Goal: Information Seeking & Learning: Learn about a topic

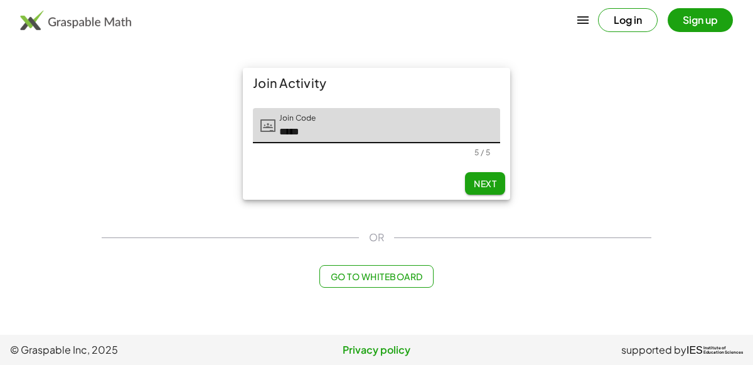
click at [487, 179] on span "Next" at bounding box center [485, 183] width 23 height 11
type input "*****"
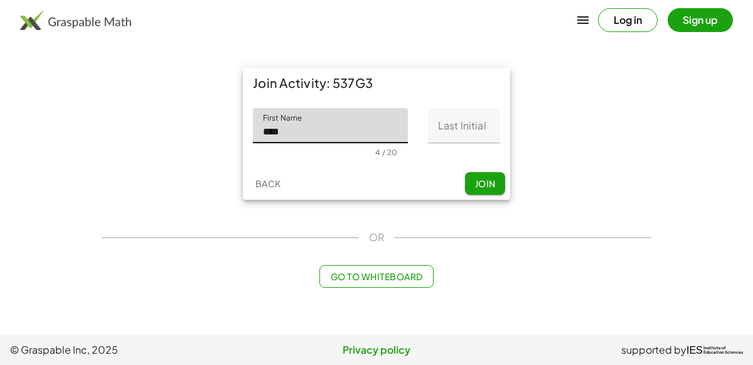
type input "****"
click at [476, 129] on input "Last Initial" at bounding box center [464, 125] width 72 height 35
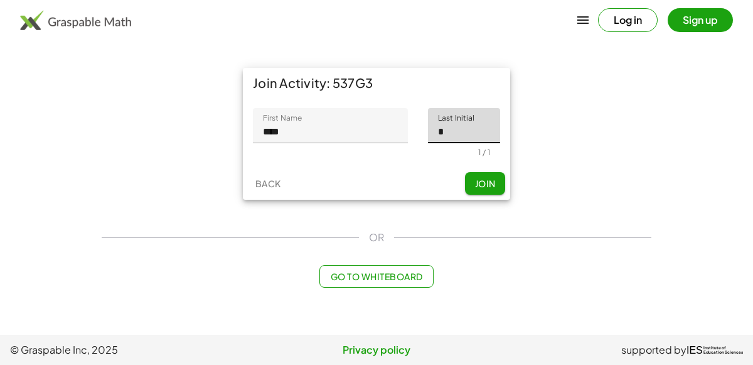
type input "*"
click at [485, 176] on button "Join" at bounding box center [485, 183] width 40 height 23
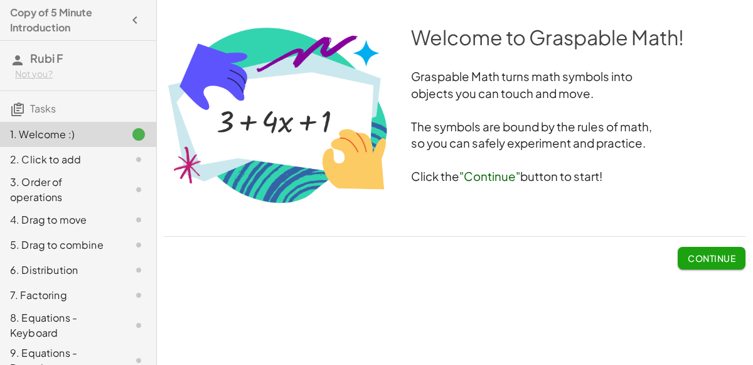
click at [720, 252] on button "Continue" at bounding box center [712, 258] width 68 height 23
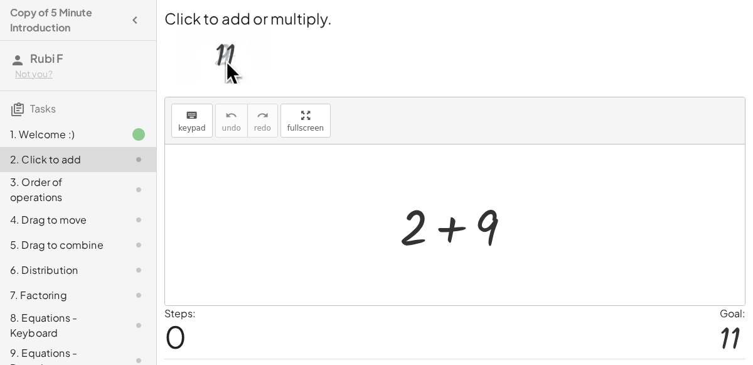
click at [436, 232] on div at bounding box center [460, 225] width 134 height 65
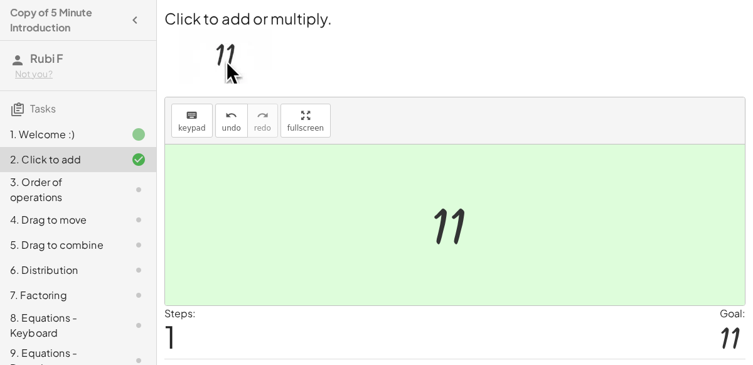
click at [440, 213] on div at bounding box center [459, 225] width 69 height 62
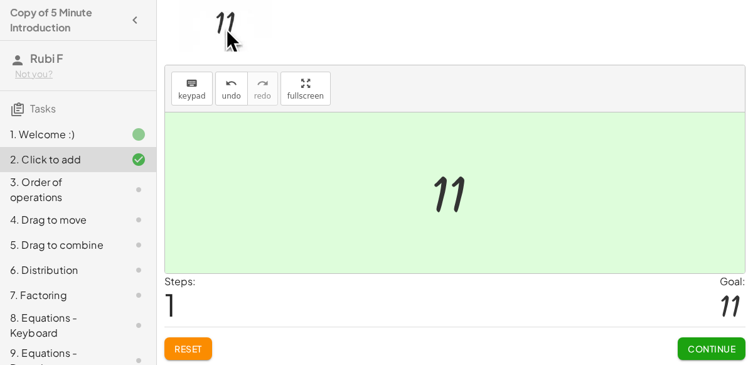
click at [688, 343] on span "Continue" at bounding box center [712, 348] width 48 height 11
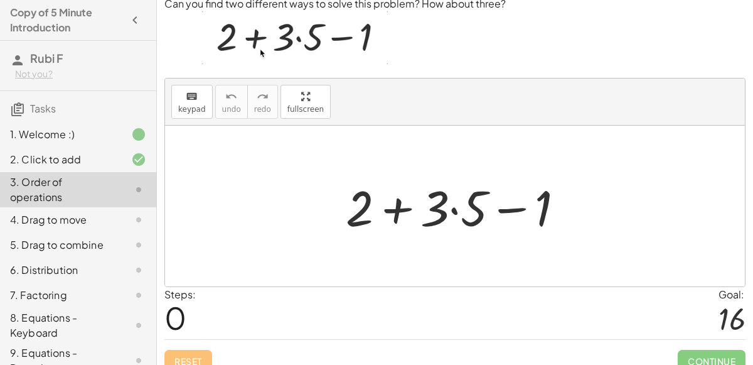
click at [394, 221] on div at bounding box center [459, 206] width 241 height 65
click at [504, 223] on div at bounding box center [459, 206] width 241 height 65
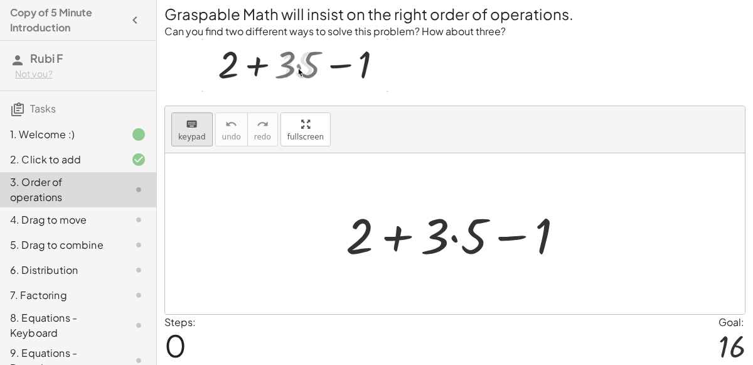
scroll to position [0, 0]
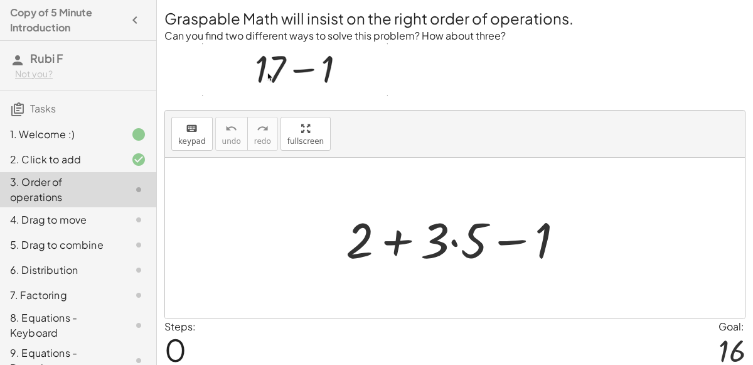
click at [453, 242] on div at bounding box center [459, 238] width 241 height 65
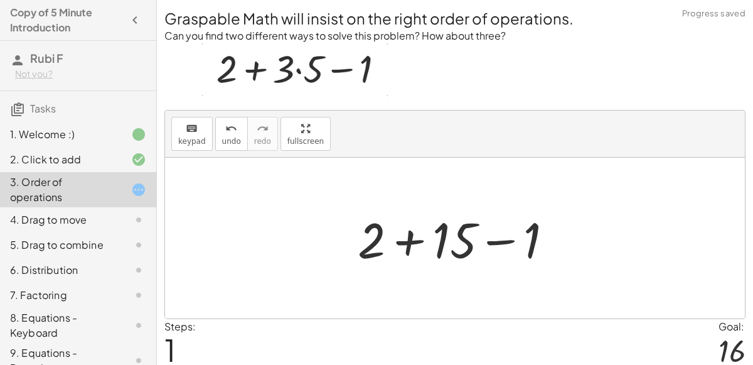
click at [408, 240] on div at bounding box center [460, 238] width 218 height 65
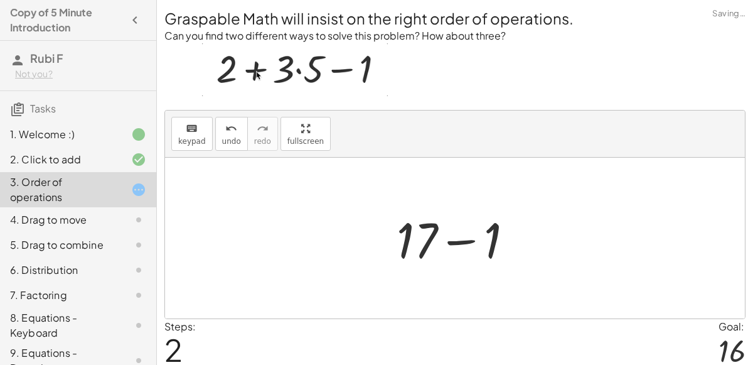
click at [458, 241] on div at bounding box center [459, 238] width 139 height 65
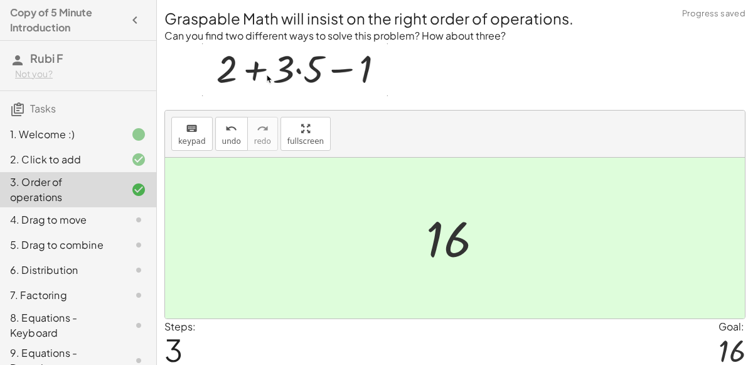
scroll to position [45, 0]
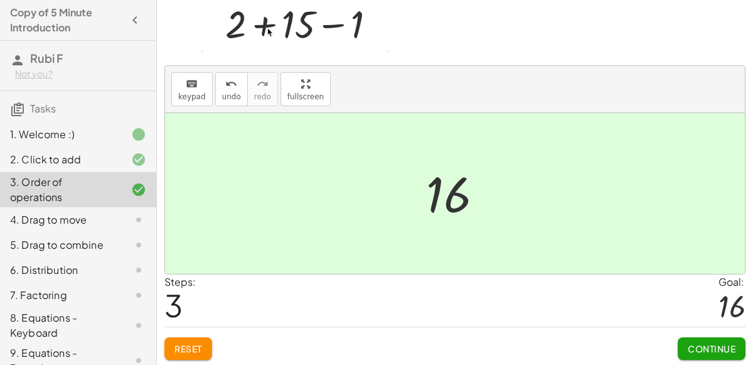
click at [690, 337] on button "Continue" at bounding box center [712, 348] width 68 height 23
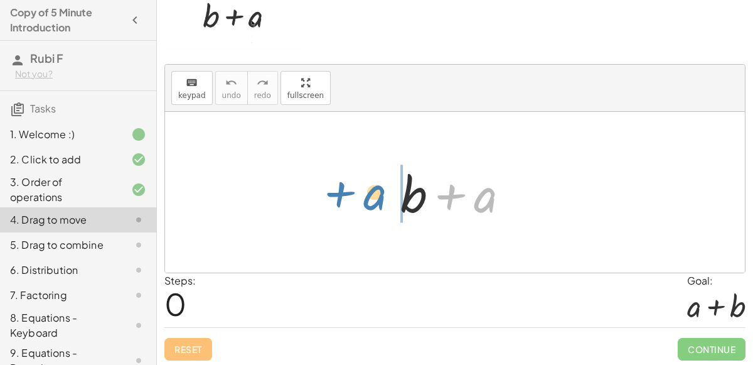
drag, startPoint x: 477, startPoint y: 184, endPoint x: 367, endPoint y: 179, distance: 109.9
click at [367, 179] on div "+ a + b + a" at bounding box center [455, 192] width 580 height 161
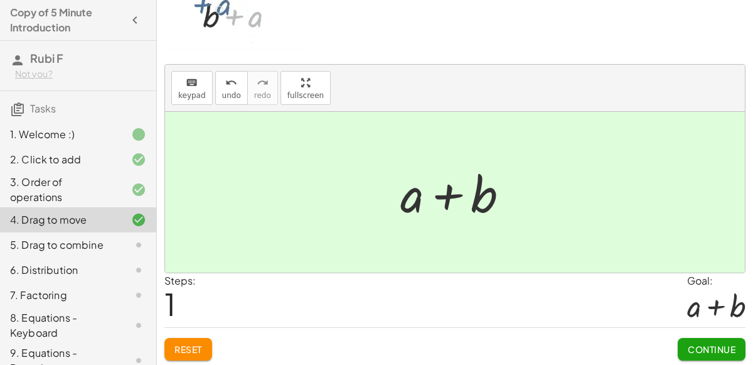
click at [707, 346] on span "Continue" at bounding box center [712, 348] width 48 height 11
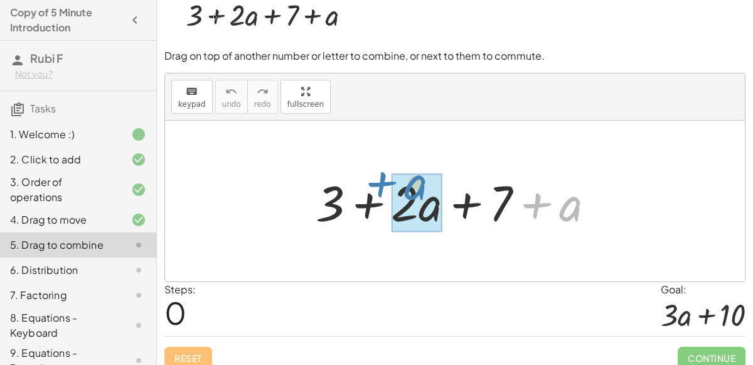
drag, startPoint x: 576, startPoint y: 211, endPoint x: 425, endPoint y: 196, distance: 151.4
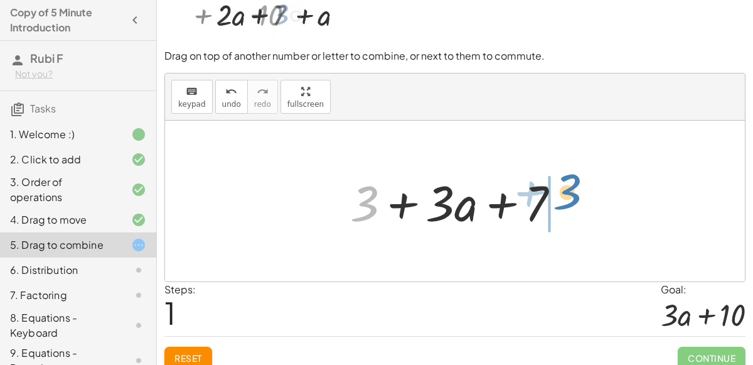
drag, startPoint x: 365, startPoint y: 196, endPoint x: 553, endPoint y: 181, distance: 188.8
click at [553, 181] on div at bounding box center [460, 201] width 232 height 65
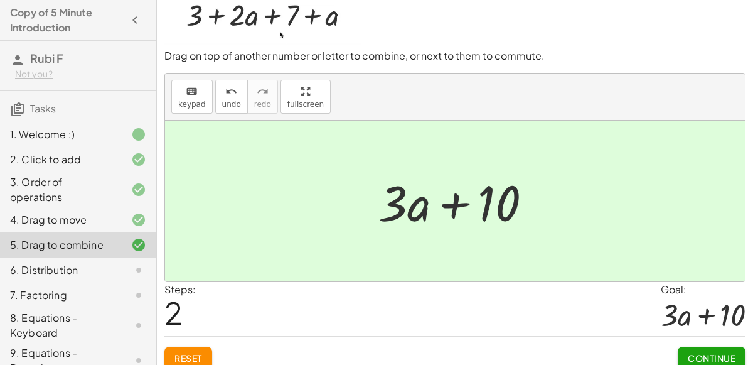
click at [704, 354] on span "Continue" at bounding box center [712, 357] width 48 height 11
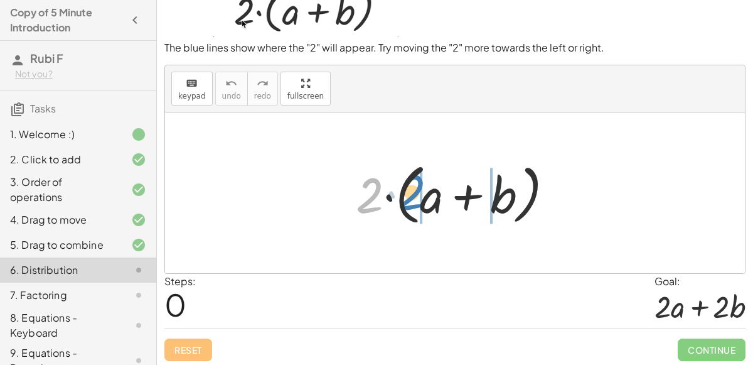
drag, startPoint x: 378, startPoint y: 194, endPoint x: 432, endPoint y: 194, distance: 54.0
click at [432, 194] on div at bounding box center [459, 193] width 220 height 72
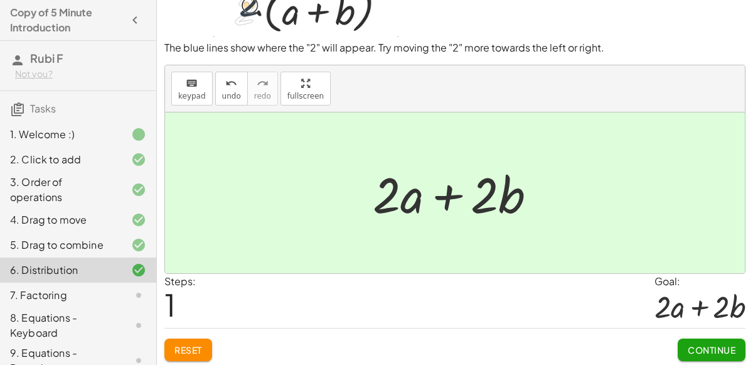
click at [703, 356] on button "Continue" at bounding box center [712, 349] width 68 height 23
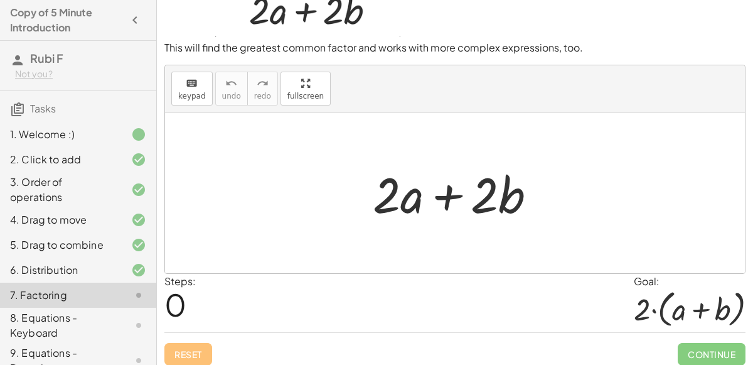
scroll to position [51, 0]
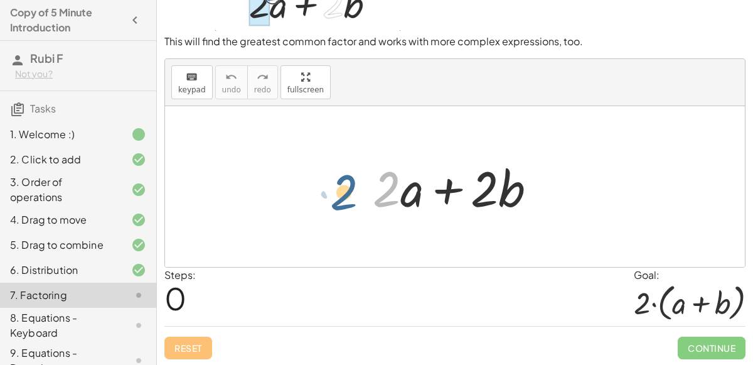
drag, startPoint x: 387, startPoint y: 180, endPoint x: 343, endPoint y: 181, distance: 43.9
click at [343, 181] on div "· 2 + · 2 · a + · 2 · b" at bounding box center [455, 186] width 580 height 161
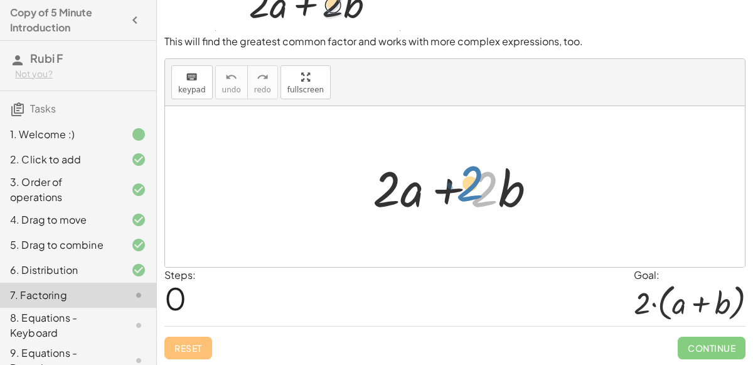
drag, startPoint x: 488, startPoint y: 188, endPoint x: 477, endPoint y: 186, distance: 11.0
click at [477, 186] on div at bounding box center [459, 186] width 186 height 65
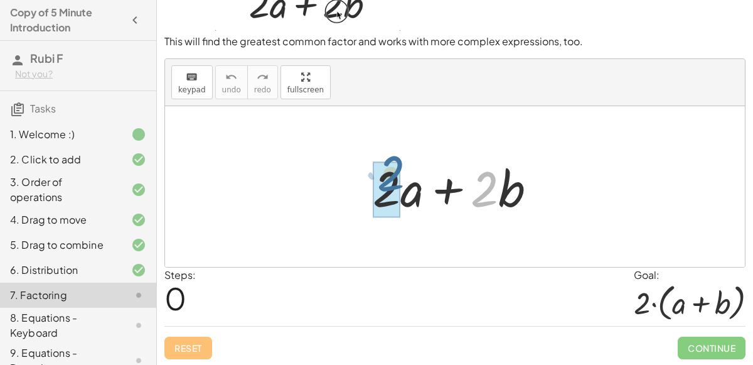
drag, startPoint x: 489, startPoint y: 184, endPoint x: 395, endPoint y: 176, distance: 93.8
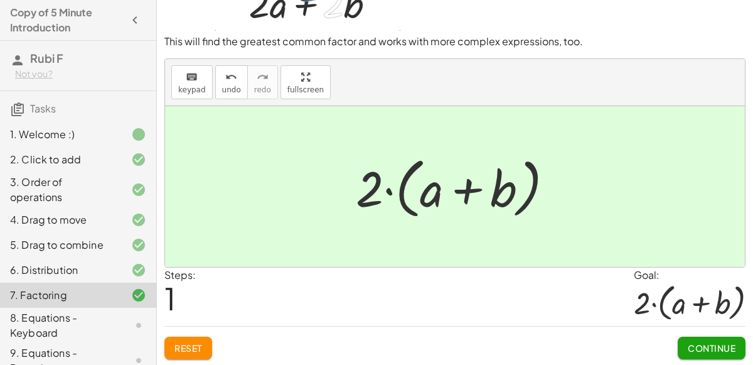
click at [707, 347] on span "Continue" at bounding box center [712, 347] width 48 height 11
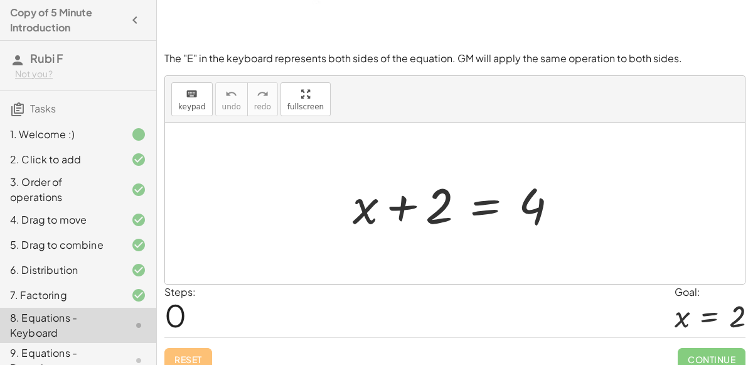
scroll to position [109, 0]
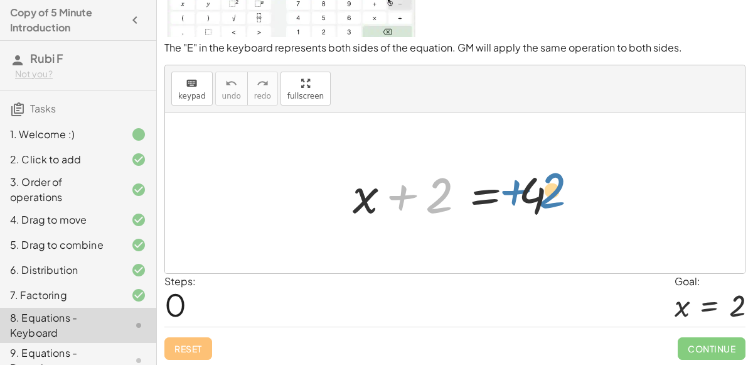
drag, startPoint x: 430, startPoint y: 204, endPoint x: 544, endPoint y: 200, distance: 113.6
click at [544, 200] on div at bounding box center [460, 193] width 228 height 65
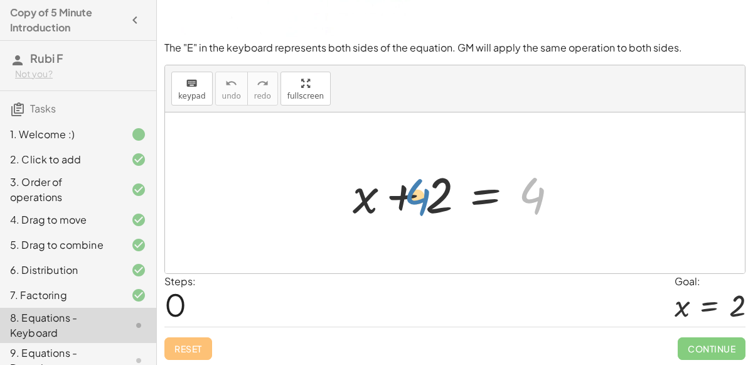
drag, startPoint x: 538, startPoint y: 200, endPoint x: 444, endPoint y: 201, distance: 94.1
click at [444, 201] on div at bounding box center [460, 193] width 228 height 65
drag, startPoint x: 354, startPoint y: 198, endPoint x: 363, endPoint y: 194, distance: 9.0
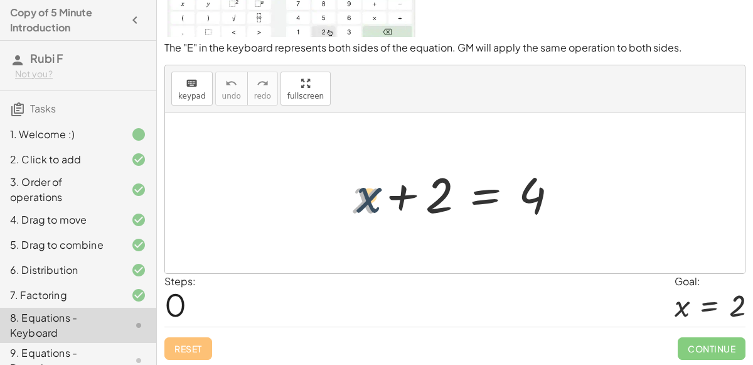
click at [363, 194] on div at bounding box center [460, 193] width 228 height 65
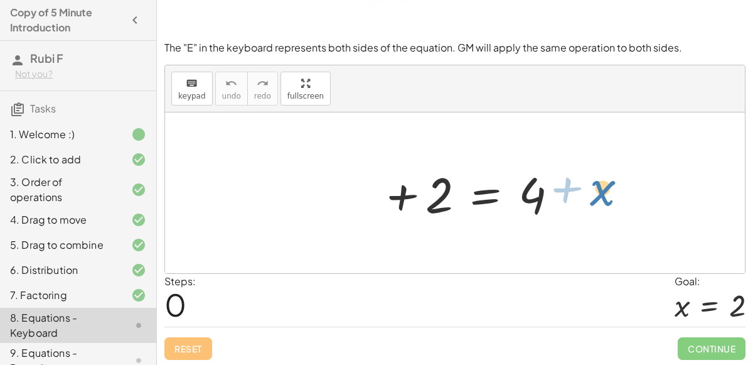
drag, startPoint x: 363, startPoint y: 194, endPoint x: 600, endPoint y: 185, distance: 236.7
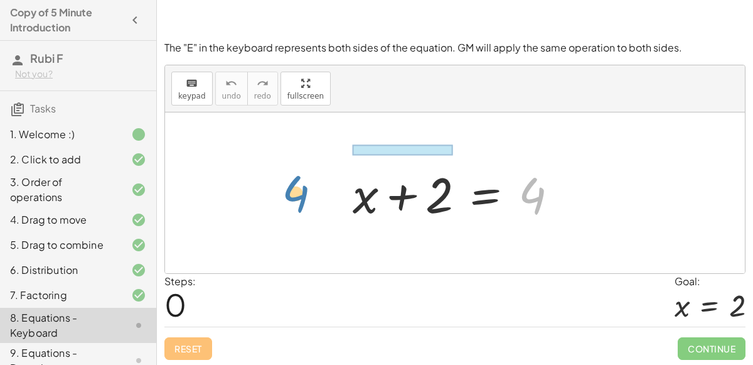
drag, startPoint x: 526, startPoint y: 191, endPoint x: 290, endPoint y: 191, distance: 235.9
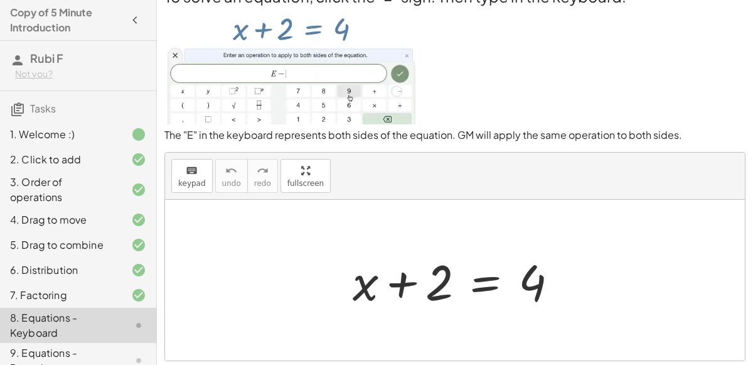
scroll to position [24, 0]
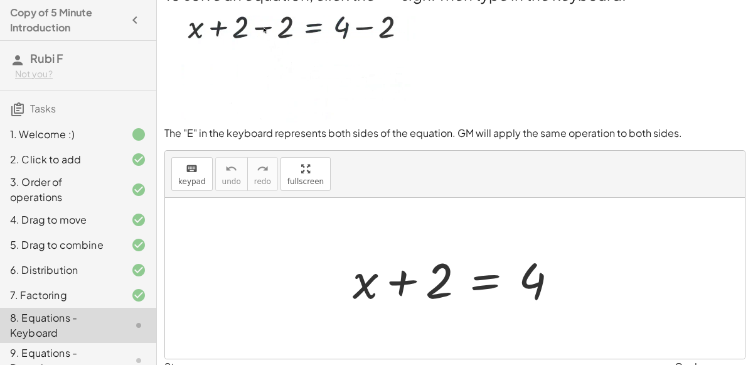
click at [486, 273] on div at bounding box center [460, 278] width 228 height 65
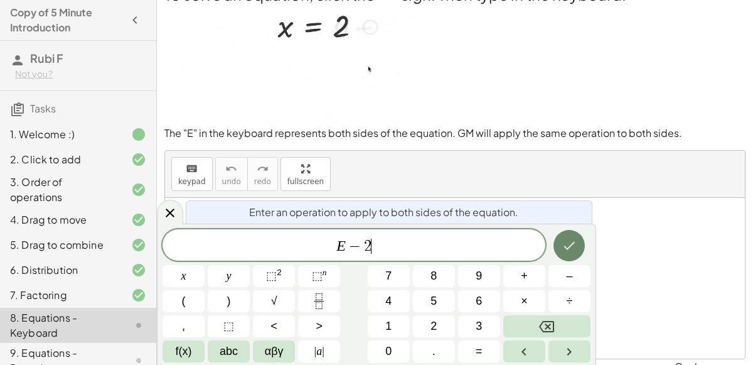
click at [574, 245] on icon "Done" at bounding box center [568, 245] width 15 height 15
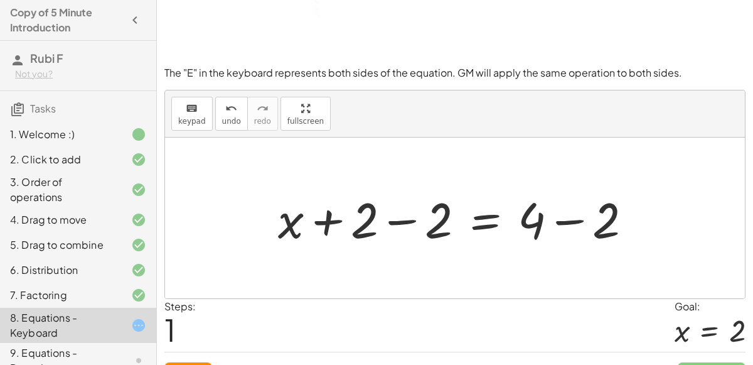
scroll to position [109, 0]
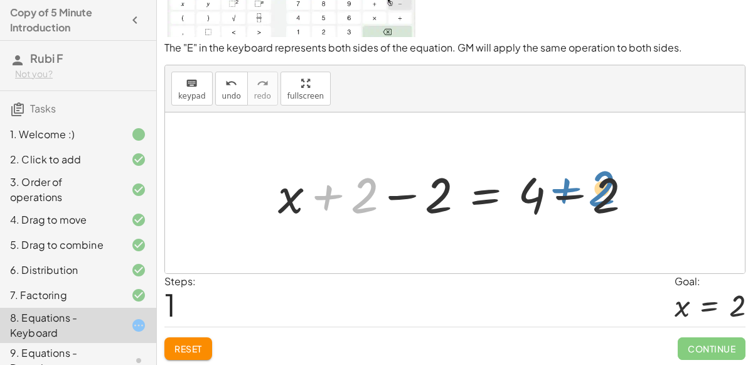
drag, startPoint x: 364, startPoint y: 179, endPoint x: 602, endPoint y: 172, distance: 238.5
click at [602, 172] on div at bounding box center [460, 193] width 376 height 65
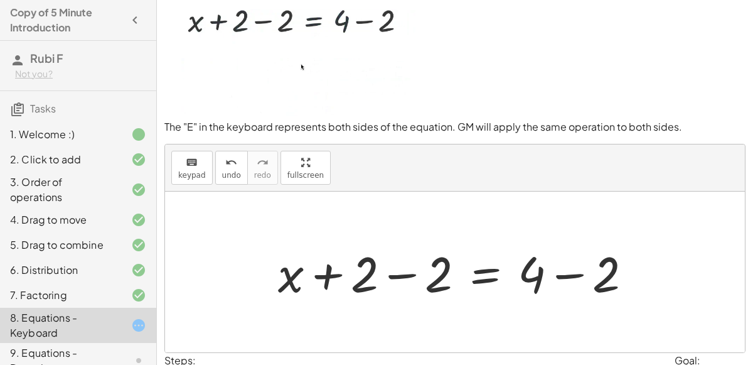
scroll to position [0, 0]
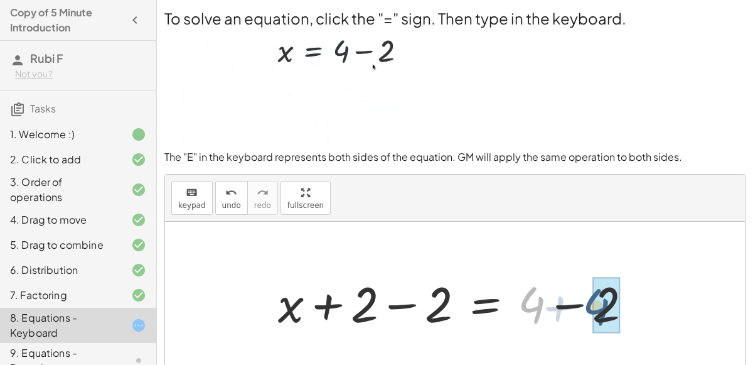
drag, startPoint x: 532, startPoint y: 301, endPoint x: 610, endPoint y: 302, distance: 78.4
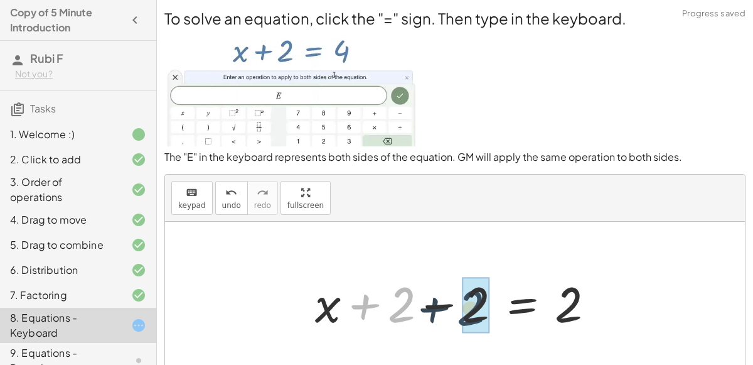
drag, startPoint x: 404, startPoint y: 301, endPoint x: 483, endPoint y: 296, distance: 79.2
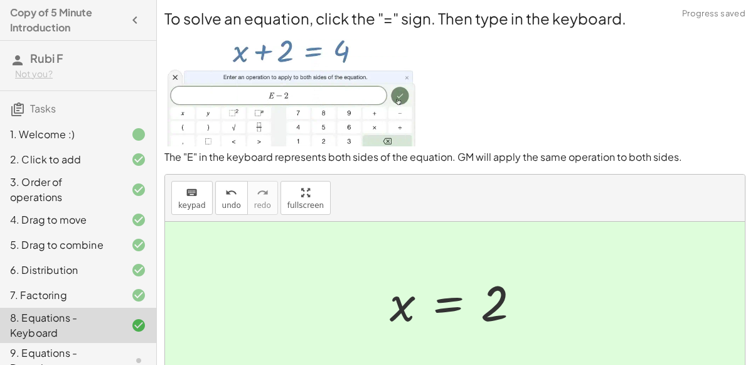
scroll to position [109, 0]
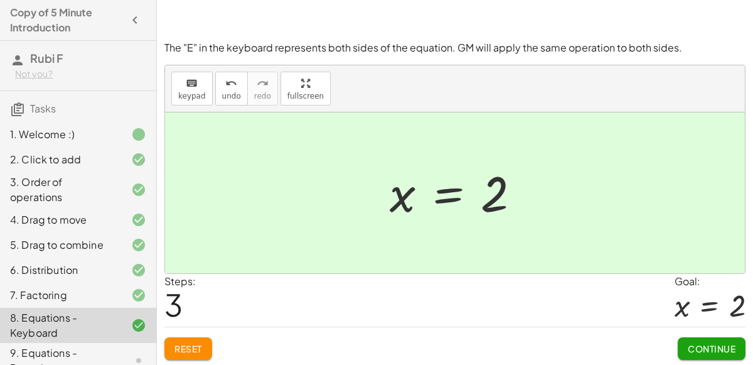
click at [696, 344] on span "Continue" at bounding box center [712, 348] width 48 height 11
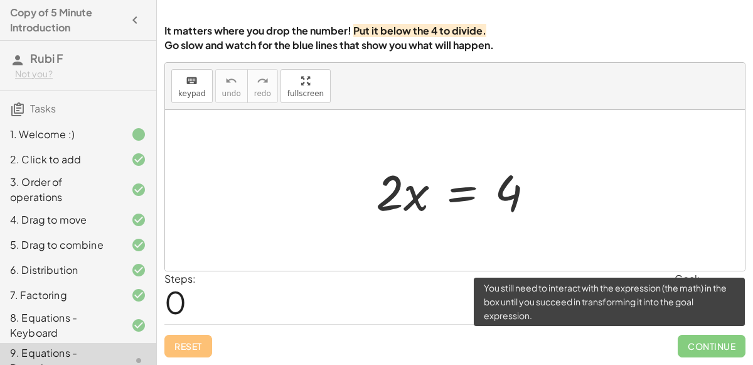
scroll to position [102, 0]
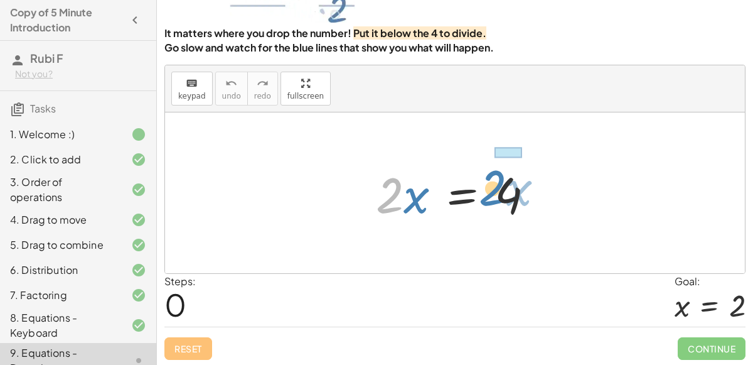
drag, startPoint x: 391, startPoint y: 196, endPoint x: 495, endPoint y: 191, distance: 104.3
click at [495, 191] on div at bounding box center [460, 193] width 181 height 65
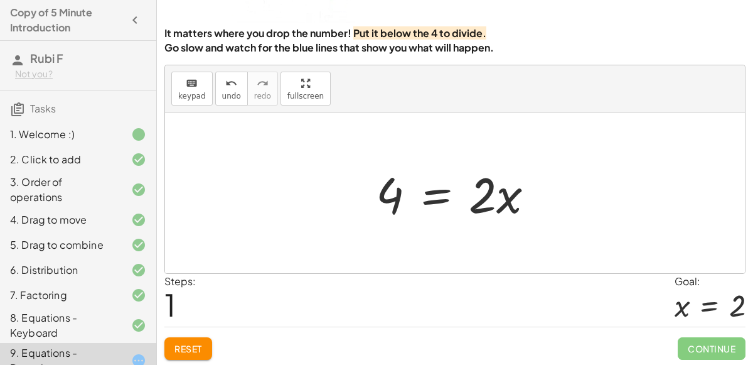
click at [443, 191] on div at bounding box center [460, 193] width 181 height 65
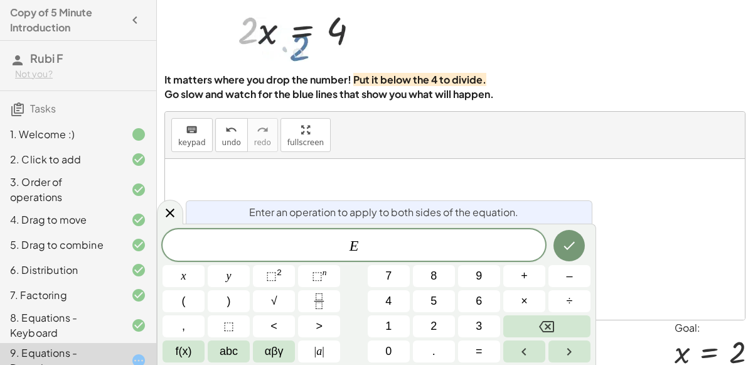
scroll to position [55, 0]
click at [579, 240] on button "Done" at bounding box center [568, 245] width 31 height 31
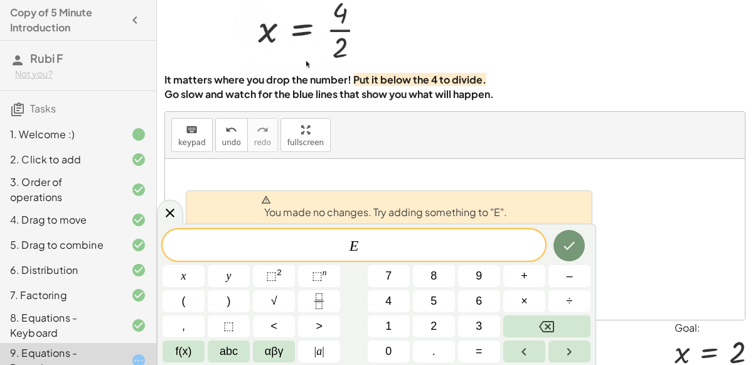
click at [497, 118] on div "keyboard keypad undo [PERSON_NAME] redo fullscreen" at bounding box center [455, 135] width 580 height 47
click at [161, 213] on div at bounding box center [170, 212] width 26 height 24
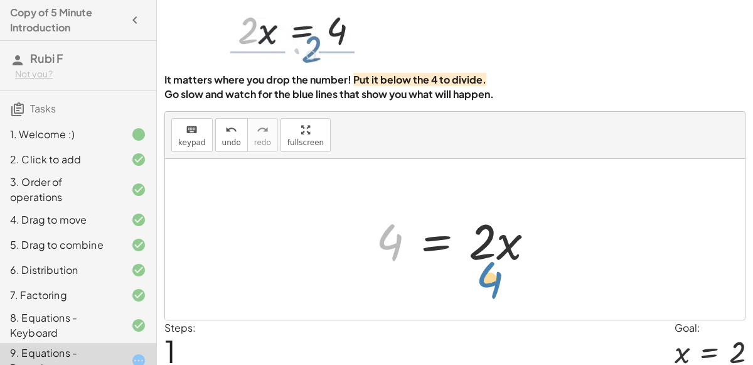
drag, startPoint x: 378, startPoint y: 240, endPoint x: 478, endPoint y: 277, distance: 106.4
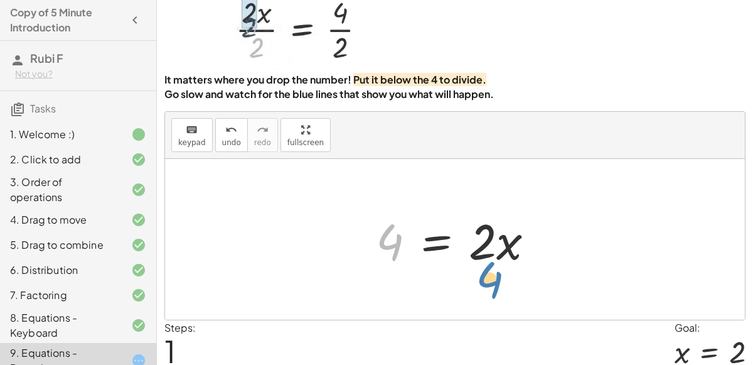
click at [478, 277] on div "· 2 · x = 4 4 · 2 · x = 4" at bounding box center [455, 239] width 580 height 161
drag, startPoint x: 385, startPoint y: 236, endPoint x: 488, endPoint y: 262, distance: 106.7
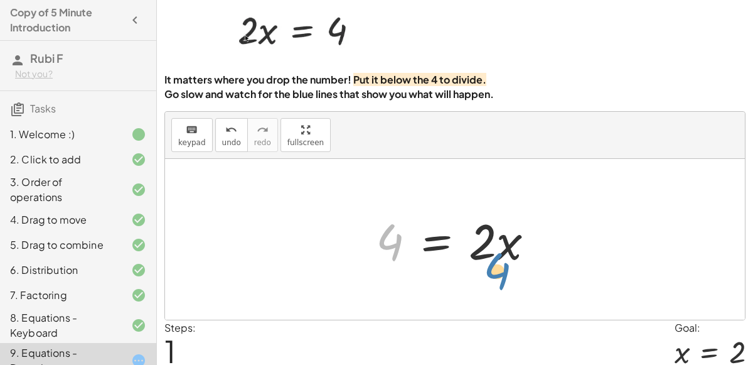
click at [488, 262] on div at bounding box center [460, 239] width 181 height 65
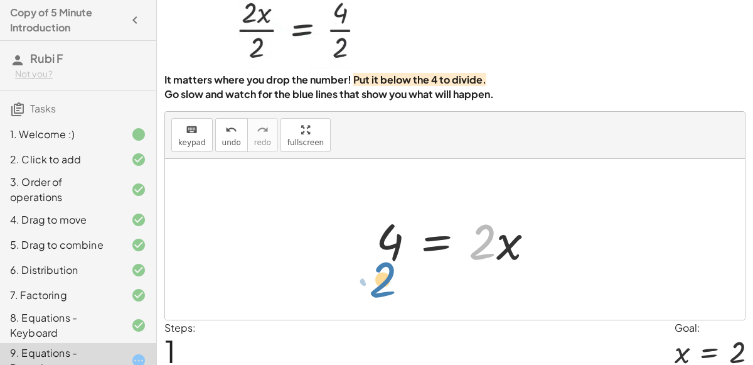
drag, startPoint x: 483, startPoint y: 252, endPoint x: 381, endPoint y: 289, distance: 108.2
click at [381, 289] on div "· 2 · x = 4 · 2 · 2 · x = 4" at bounding box center [455, 239] width 580 height 161
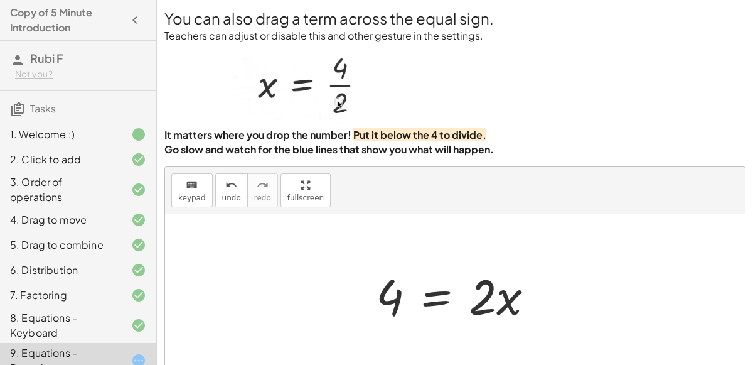
scroll to position [2, 0]
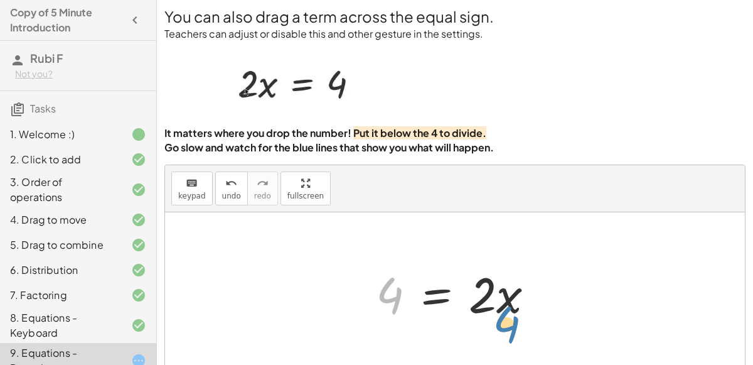
drag, startPoint x: 398, startPoint y: 298, endPoint x: 514, endPoint y: 327, distance: 120.4
click at [514, 327] on div "· 2 · x = 4 4 · 2 · x = 4" at bounding box center [455, 292] width 580 height 161
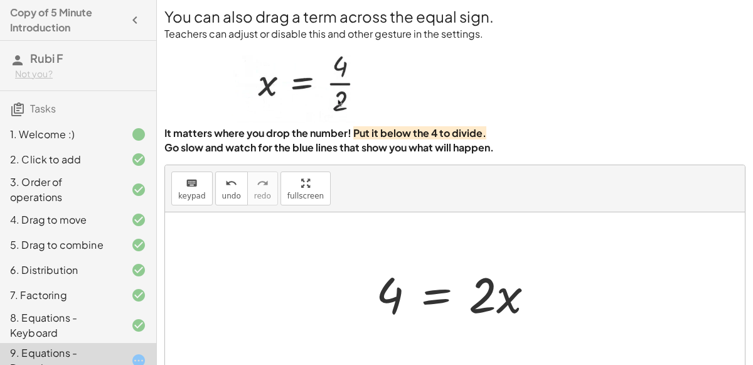
click at [489, 302] on div at bounding box center [460, 292] width 181 height 65
drag, startPoint x: 507, startPoint y: 302, endPoint x: 430, endPoint y: 312, distance: 77.2
click at [430, 312] on div at bounding box center [460, 292] width 181 height 65
click at [393, 287] on div at bounding box center [460, 292] width 181 height 65
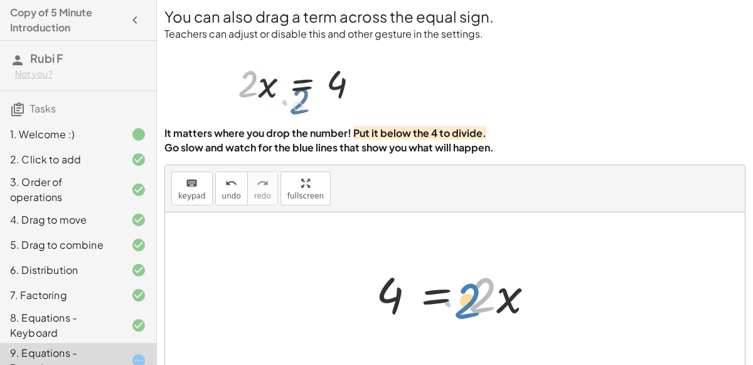
drag, startPoint x: 486, startPoint y: 301, endPoint x: 506, endPoint y: 297, distance: 19.8
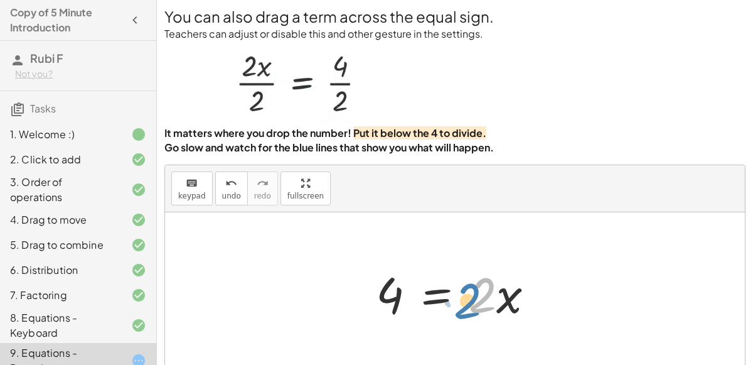
click at [506, 297] on div at bounding box center [460, 292] width 181 height 65
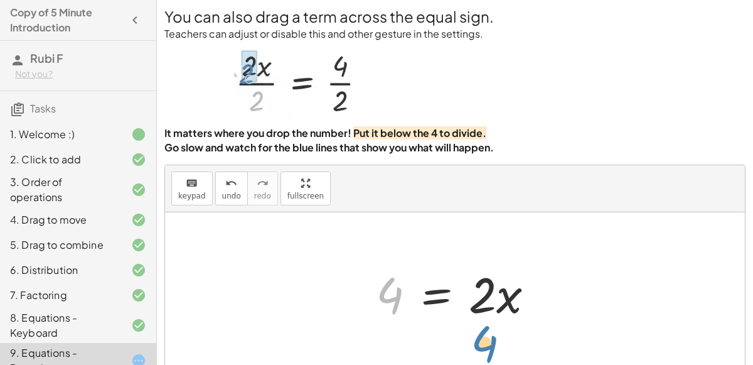
drag, startPoint x: 387, startPoint y: 297, endPoint x: 482, endPoint y: 346, distance: 106.3
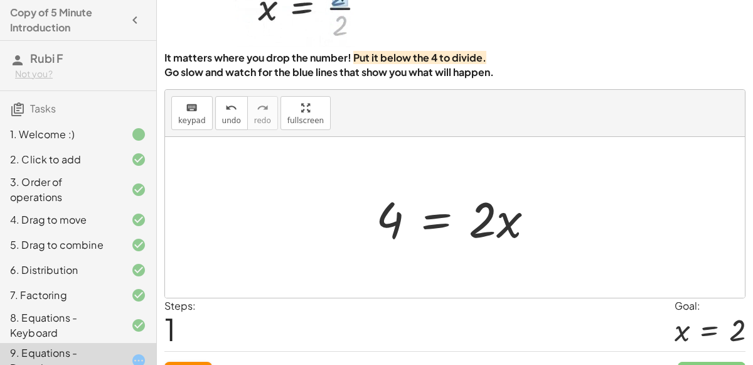
scroll to position [85, 0]
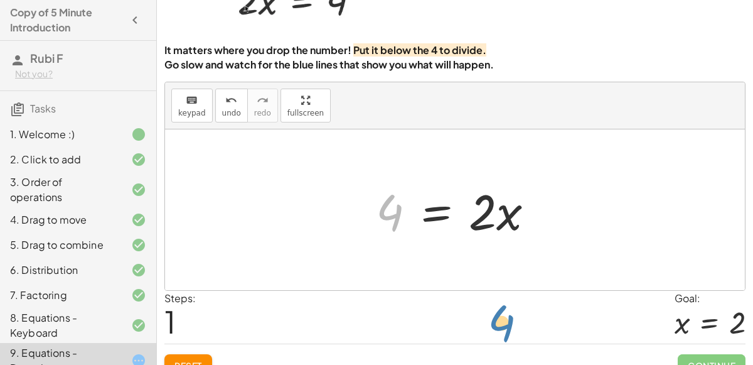
drag, startPoint x: 390, startPoint y: 211, endPoint x: 502, endPoint y: 322, distance: 157.9
drag, startPoint x: 383, startPoint y: 204, endPoint x: 487, endPoint y: 229, distance: 107.1
click at [487, 229] on div at bounding box center [460, 210] width 181 height 65
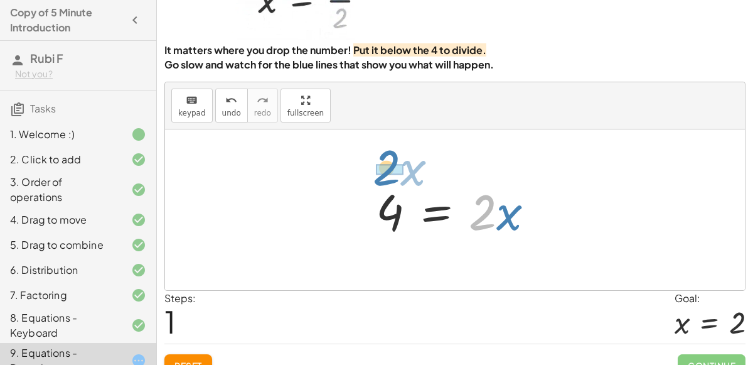
drag, startPoint x: 477, startPoint y: 207, endPoint x: 380, endPoint y: 154, distance: 110.1
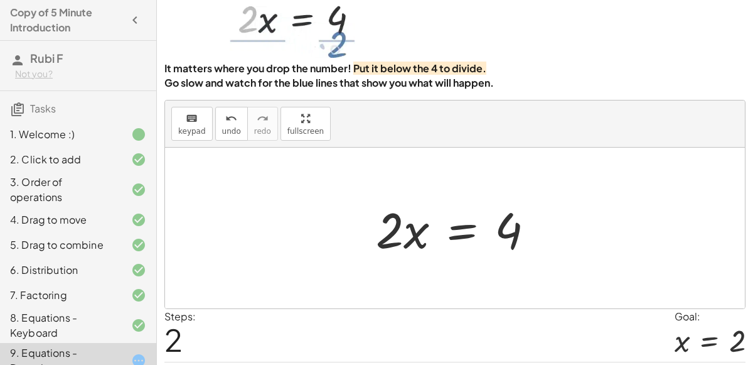
scroll to position [70, 0]
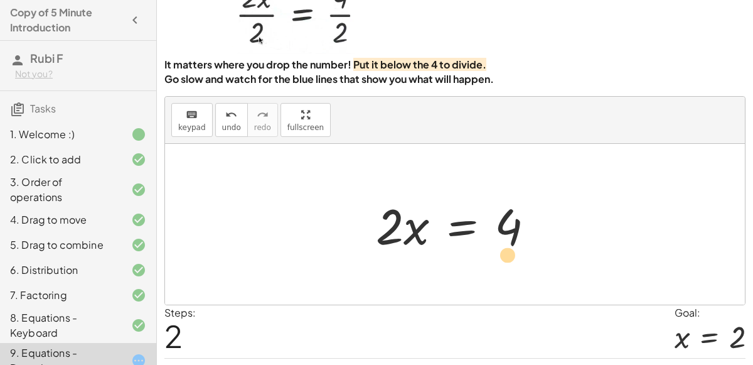
drag, startPoint x: 387, startPoint y: 230, endPoint x: 504, endPoint y: 259, distance: 120.8
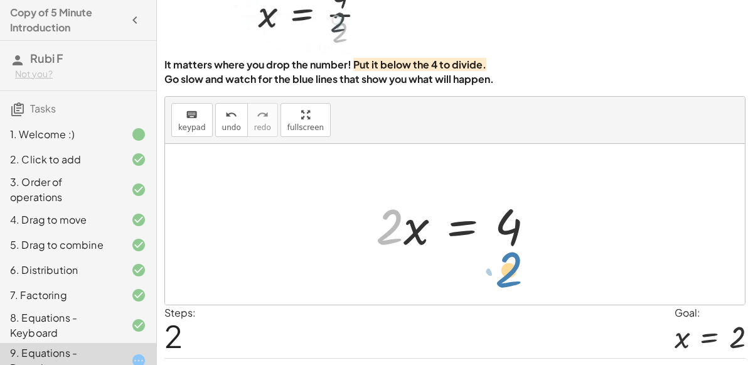
drag, startPoint x: 386, startPoint y: 221, endPoint x: 504, endPoint y: 266, distance: 125.7
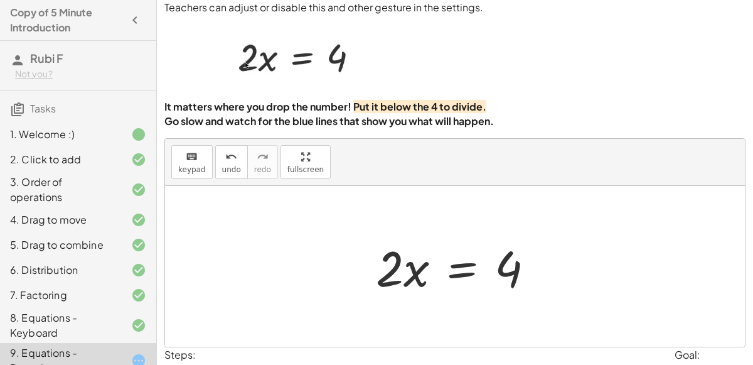
scroll to position [30, 0]
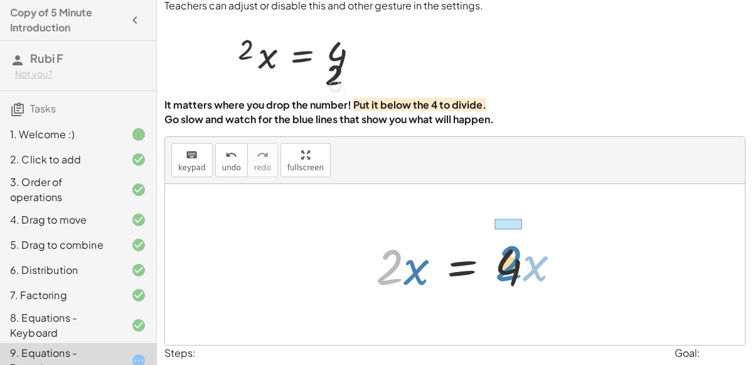
drag, startPoint x: 397, startPoint y: 253, endPoint x: 515, endPoint y: 250, distance: 118.0
click at [515, 250] on div at bounding box center [460, 264] width 181 height 65
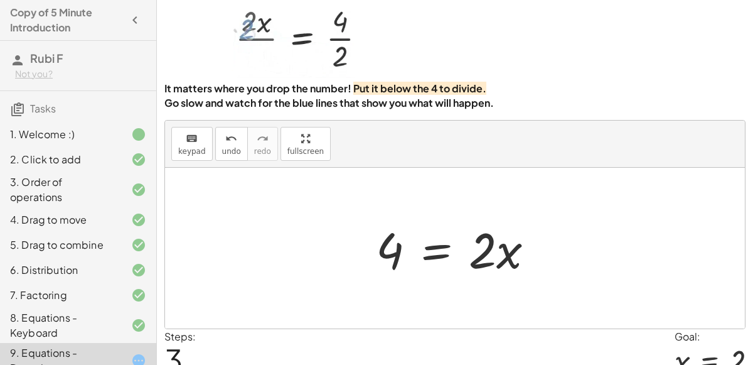
scroll to position [47, 0]
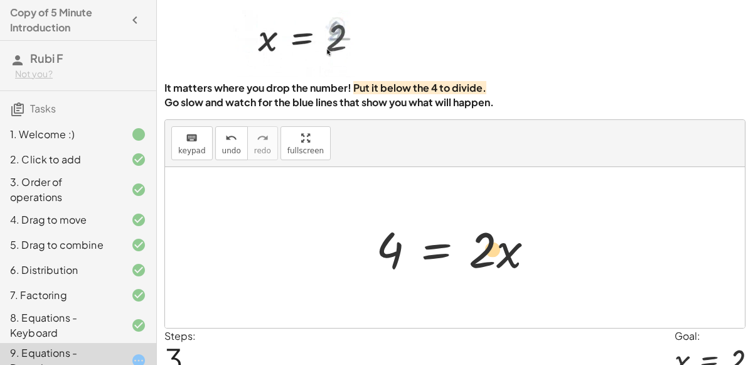
click at [495, 254] on div at bounding box center [460, 247] width 181 height 65
drag, startPoint x: 385, startPoint y: 244, endPoint x: 369, endPoint y: 233, distance: 19.0
click at [370, 233] on div at bounding box center [460, 247] width 181 height 65
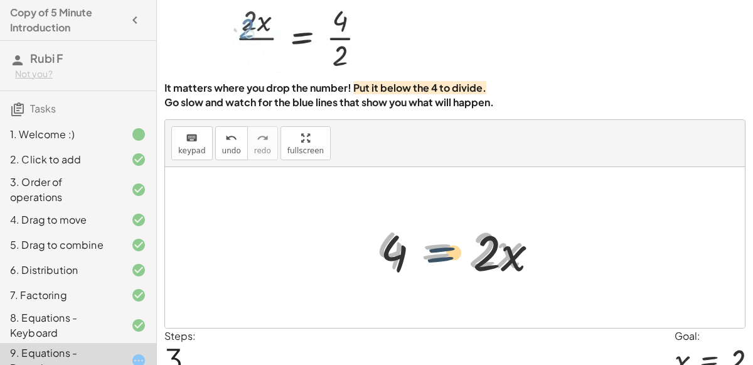
click at [424, 247] on div at bounding box center [460, 247] width 181 height 65
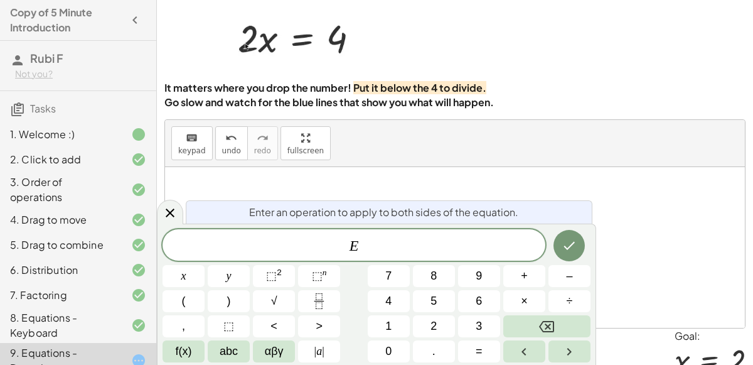
click at [491, 203] on div "Enter an operation to apply to both sides of the equation." at bounding box center [389, 211] width 407 height 23
click at [437, 239] on span "E" at bounding box center [353, 246] width 383 height 18
click at [564, 304] on button "÷" at bounding box center [569, 301] width 42 height 22
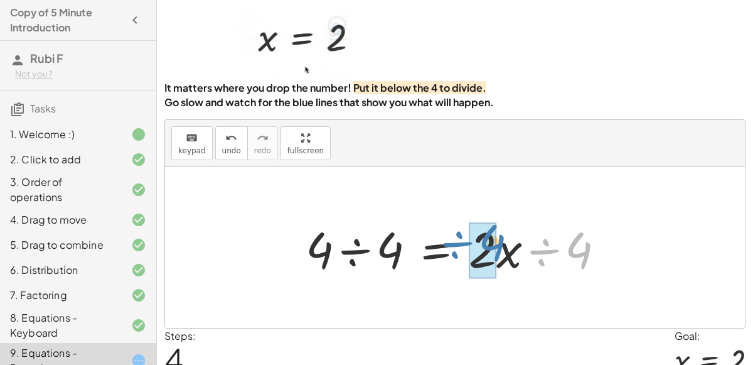
drag, startPoint x: 576, startPoint y: 239, endPoint x: 493, endPoint y: 233, distance: 83.0
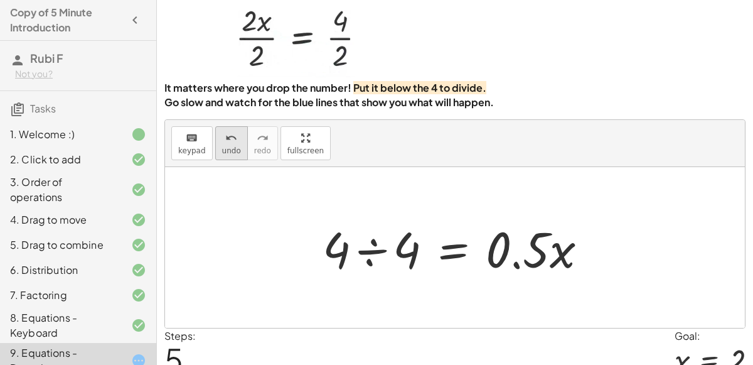
click at [231, 146] on span "undo" at bounding box center [231, 150] width 19 height 9
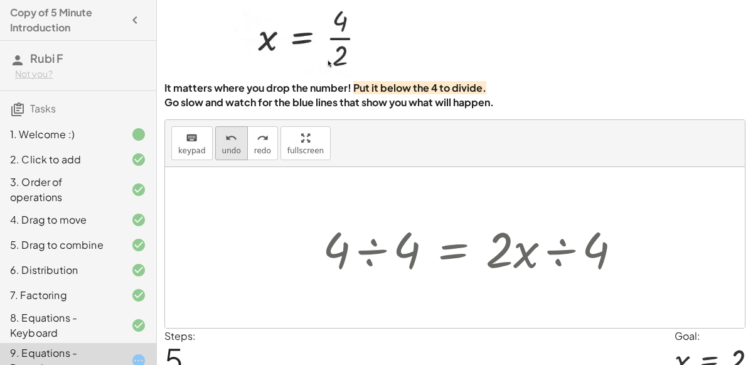
click at [231, 146] on span "undo" at bounding box center [231, 150] width 19 height 9
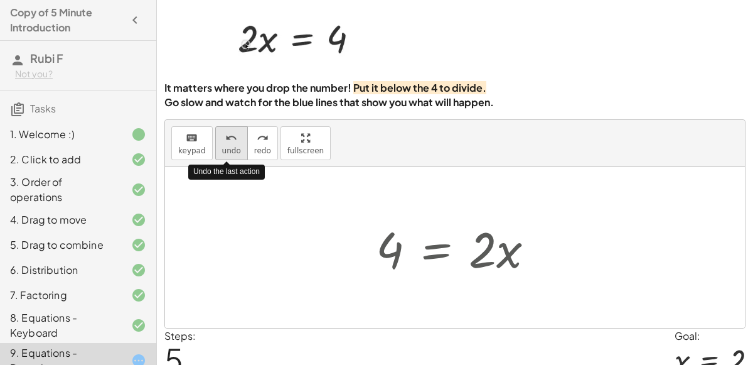
click at [231, 146] on span "undo" at bounding box center [231, 150] width 19 height 9
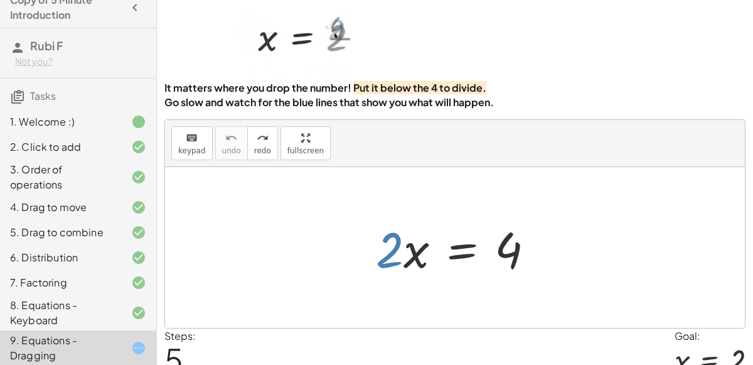
scroll to position [102, 0]
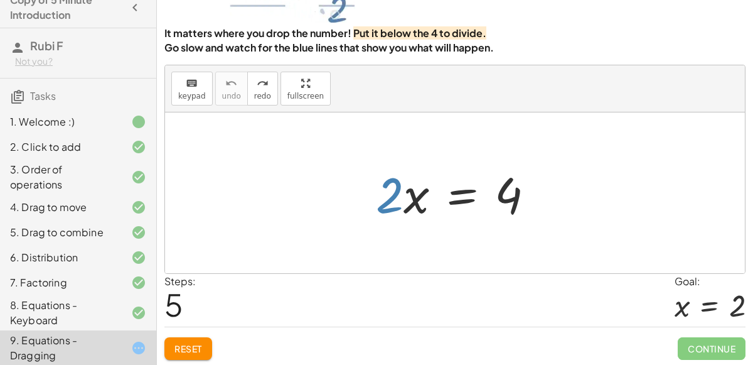
click at [199, 339] on button "Reset" at bounding box center [188, 348] width 48 height 23
click at [467, 188] on div at bounding box center [460, 193] width 181 height 65
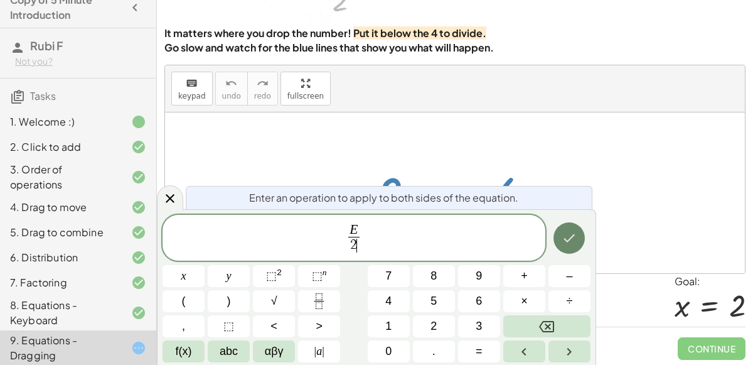
click at [572, 245] on icon "Done" at bounding box center [568, 237] width 15 height 15
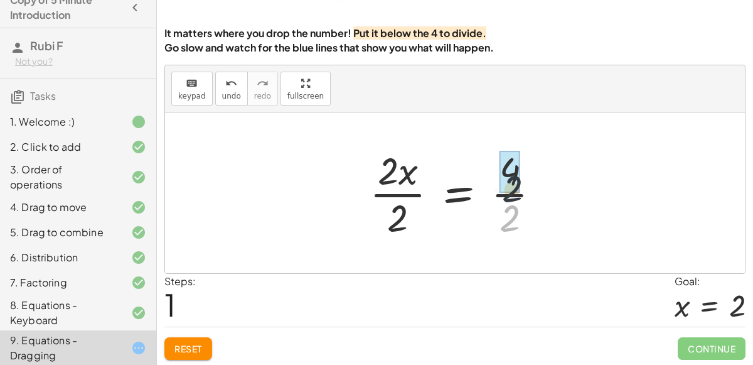
drag, startPoint x: 519, startPoint y: 216, endPoint x: 522, endPoint y: 181, distance: 34.6
click at [522, 181] on div at bounding box center [459, 192] width 193 height 97
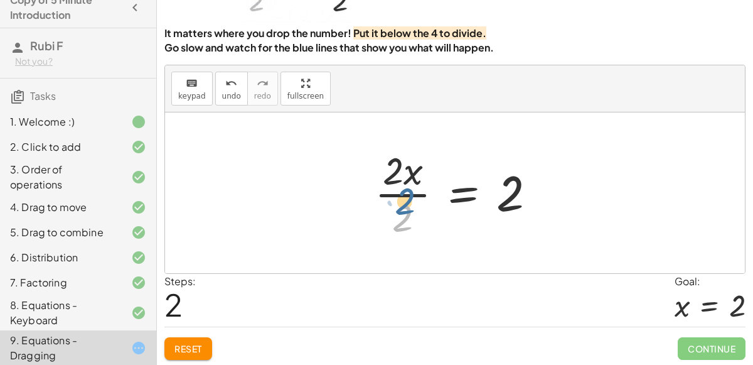
drag, startPoint x: 400, startPoint y: 213, endPoint x: 403, endPoint y: 193, distance: 20.3
click at [403, 193] on div at bounding box center [460, 192] width 184 height 97
drag, startPoint x: 403, startPoint y: 213, endPoint x: 401, endPoint y: 186, distance: 26.4
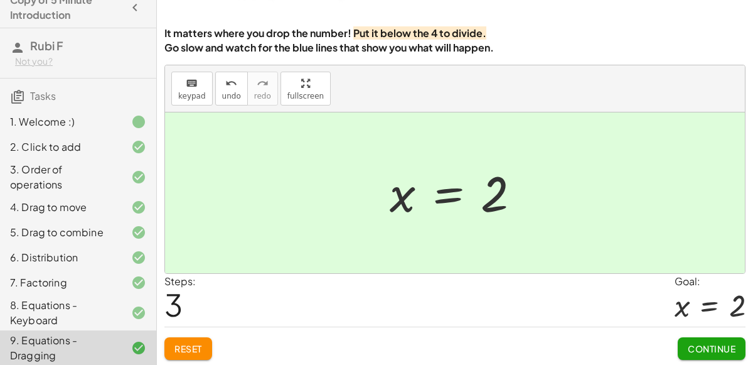
click at [705, 346] on span "Continue" at bounding box center [712, 348] width 48 height 11
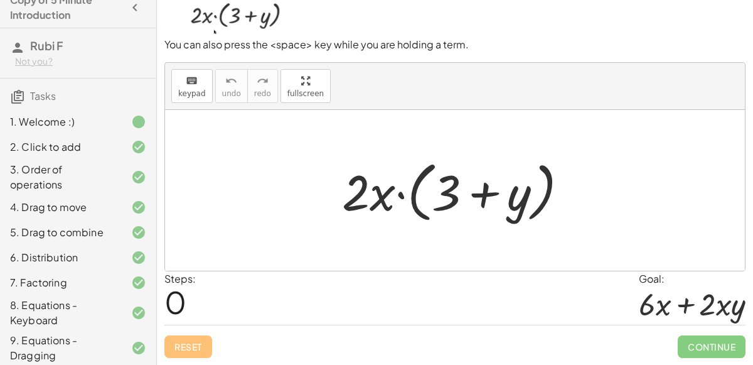
scroll to position [100, 0]
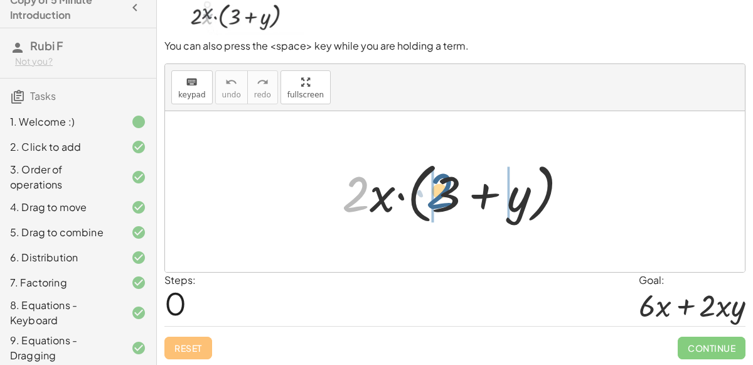
drag, startPoint x: 359, startPoint y: 183, endPoint x: 448, endPoint y: 179, distance: 89.1
click at [448, 179] on div at bounding box center [460, 192] width 248 height 72
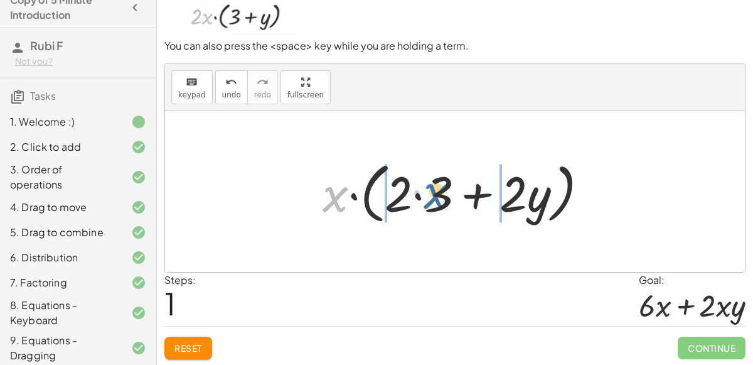
drag, startPoint x: 338, startPoint y: 191, endPoint x: 435, endPoint y: 186, distance: 96.7
click at [435, 186] on div at bounding box center [460, 192] width 288 height 72
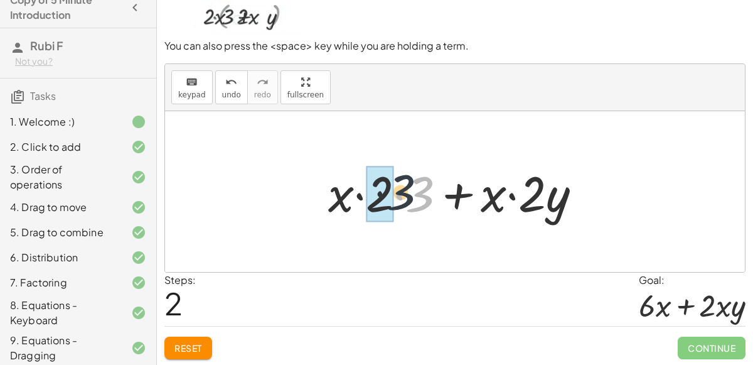
drag, startPoint x: 422, startPoint y: 188, endPoint x: 385, endPoint y: 189, distance: 36.4
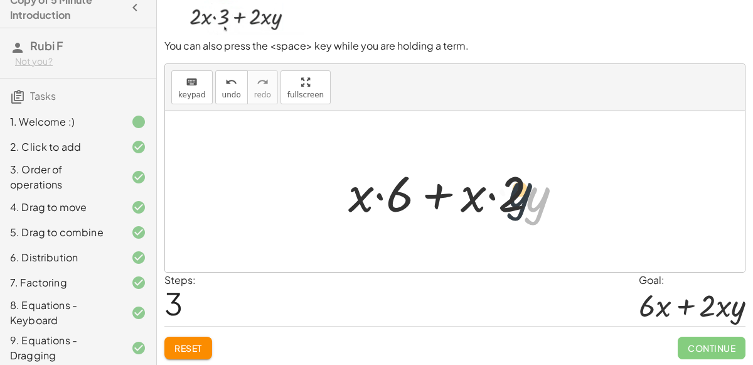
drag, startPoint x: 530, startPoint y: 203, endPoint x: 509, endPoint y: 200, distance: 21.5
click at [509, 200] on div at bounding box center [460, 191] width 236 height 65
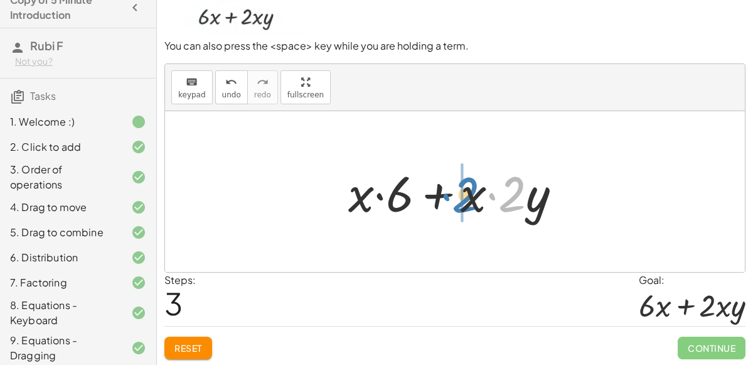
drag, startPoint x: 511, startPoint y: 196, endPoint x: 461, endPoint y: 191, distance: 49.8
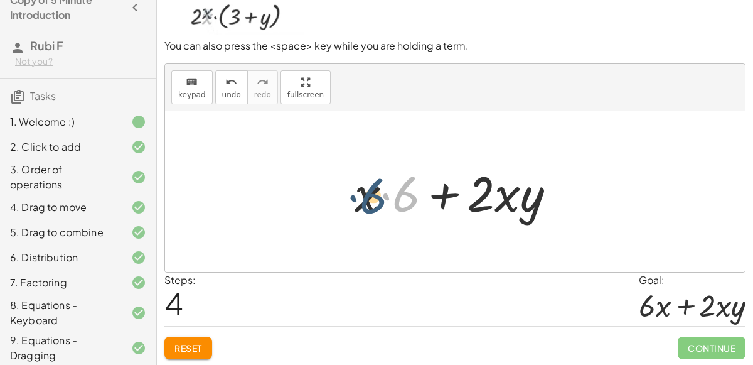
drag, startPoint x: 398, startPoint y: 188, endPoint x: 366, endPoint y: 189, distance: 32.0
click at [366, 189] on div at bounding box center [460, 191] width 224 height 65
drag, startPoint x: 394, startPoint y: 194, endPoint x: 343, endPoint y: 195, distance: 51.4
click at [343, 195] on div "· 2 · x · ( + 3 + y ) · x · ( + · 2 · 3 + · 2 · y ) + · x · 2 · 3 + · x · 2 · y…" at bounding box center [456, 191] width 240 height 71
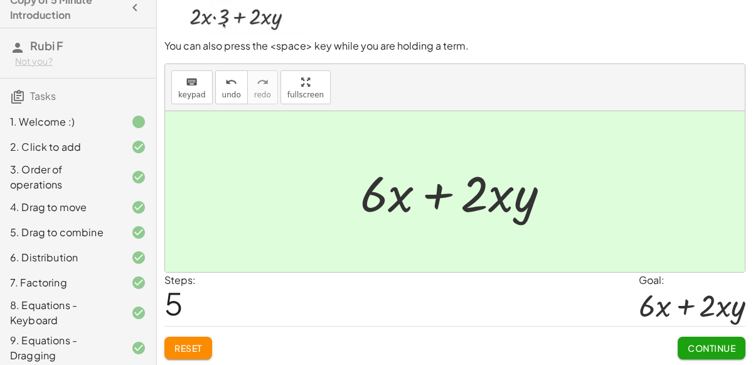
click at [708, 346] on span "Continue" at bounding box center [712, 347] width 48 height 11
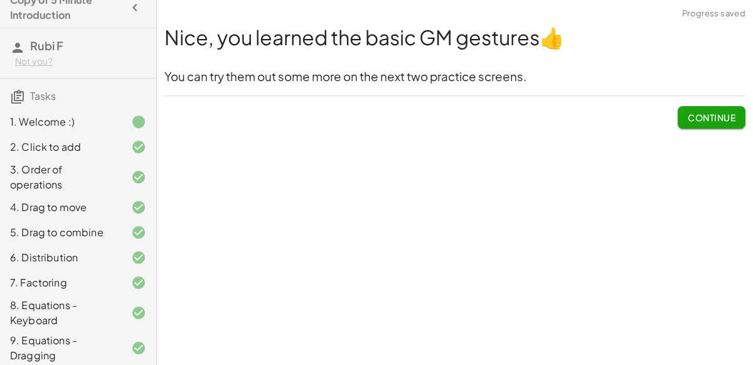
scroll to position [152, 0]
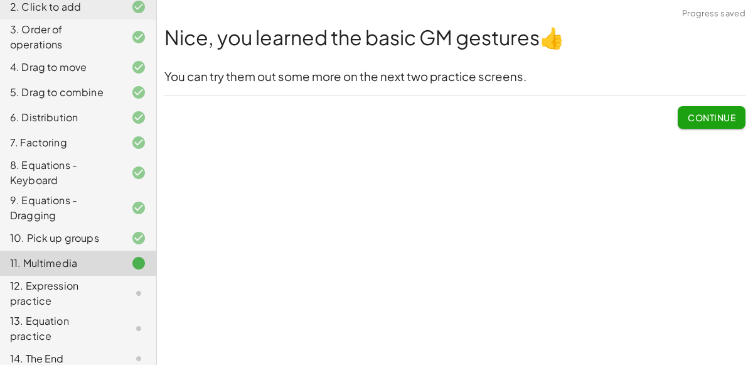
click at [723, 109] on button "Continue" at bounding box center [712, 117] width 68 height 23
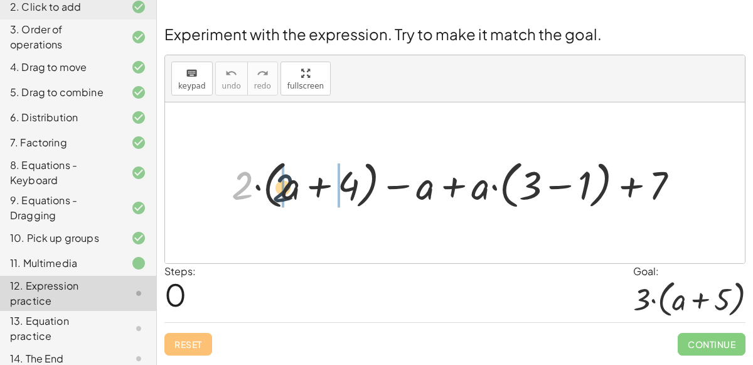
drag, startPoint x: 242, startPoint y: 177, endPoint x: 299, endPoint y: 179, distance: 57.1
click at [299, 179] on div at bounding box center [460, 183] width 470 height 58
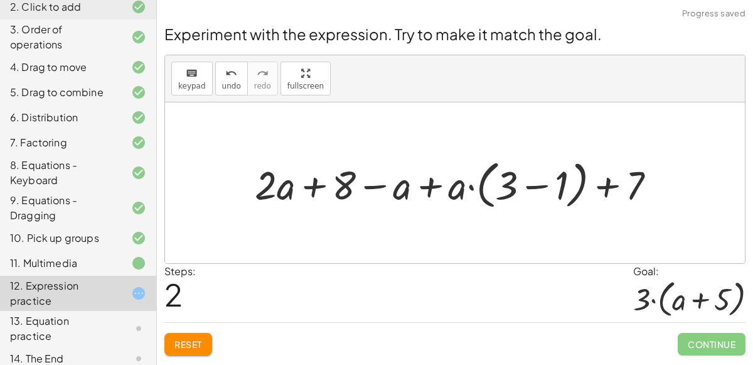
click at [371, 184] on div at bounding box center [459, 183] width 423 height 58
drag, startPoint x: 455, startPoint y: 181, endPoint x: 510, endPoint y: 178, distance: 55.3
click at [510, 178] on div at bounding box center [459, 183] width 423 height 58
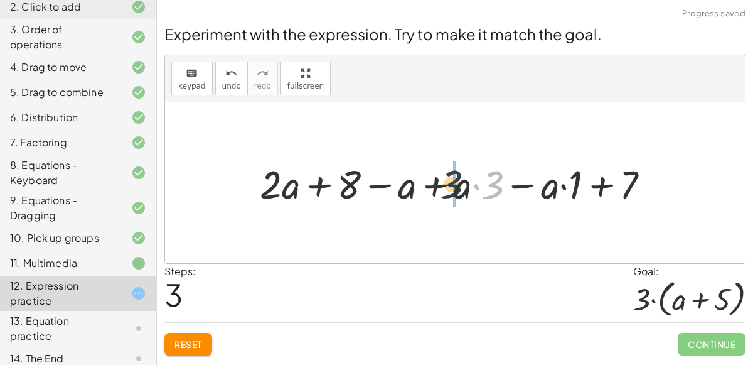
drag, startPoint x: 496, startPoint y: 178, endPoint x: 452, endPoint y: 178, distance: 43.9
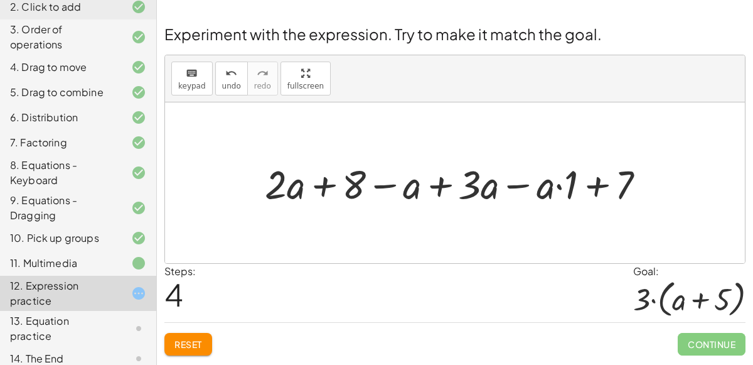
click at [443, 182] on div at bounding box center [459, 182] width 403 height 52
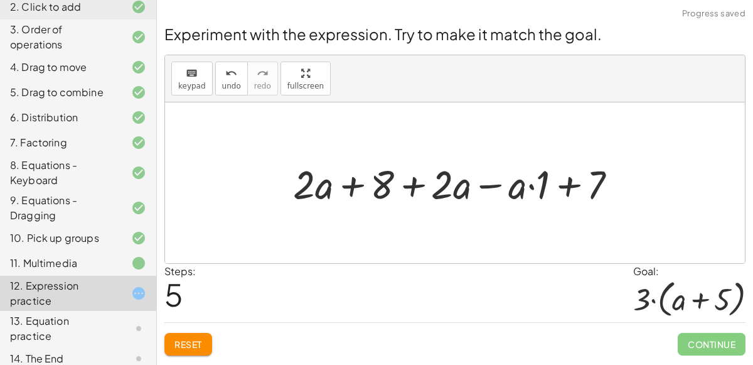
click at [491, 185] on div at bounding box center [460, 182] width 346 height 52
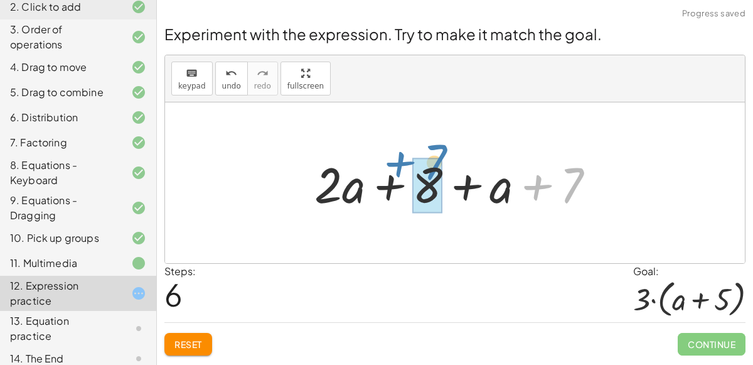
drag, startPoint x: 580, startPoint y: 194, endPoint x: 439, endPoint y: 185, distance: 140.8
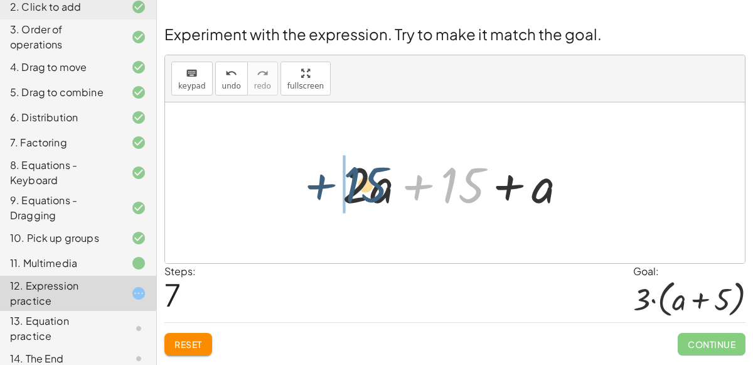
drag, startPoint x: 464, startPoint y: 181, endPoint x: 361, endPoint y: 181, distance: 102.9
click at [361, 181] on div at bounding box center [459, 183] width 247 height 65
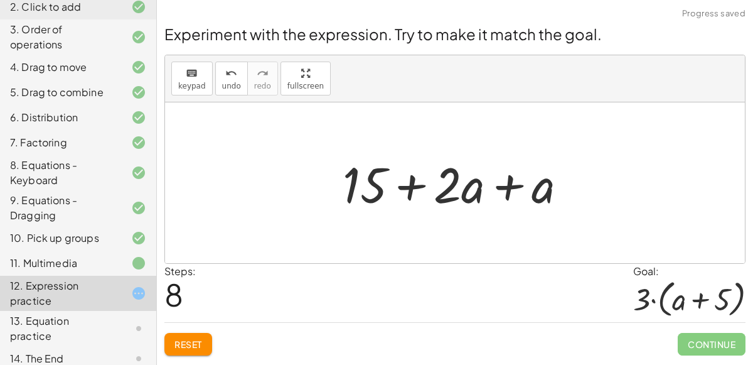
click at [196, 334] on button "Reset" at bounding box center [188, 344] width 48 height 23
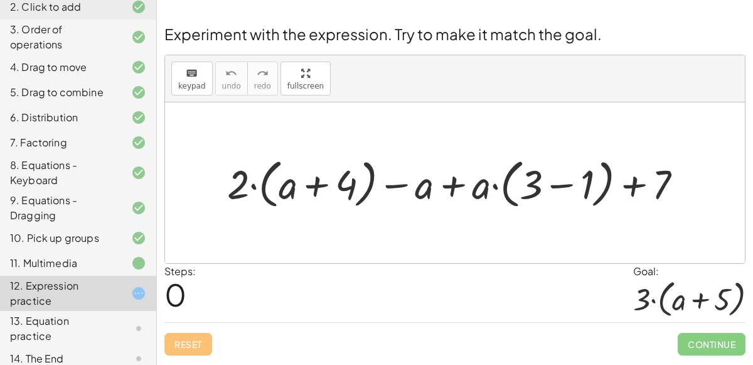
click at [245, 183] on div at bounding box center [460, 182] width 478 height 59
drag, startPoint x: 245, startPoint y: 183, endPoint x: 311, endPoint y: 189, distance: 65.5
click at [311, 189] on div at bounding box center [460, 182] width 478 height 59
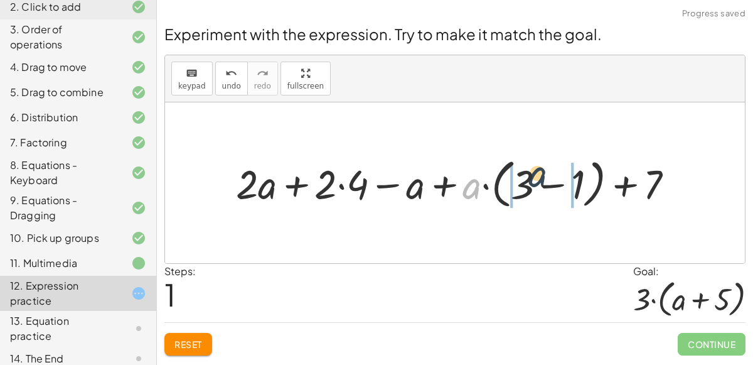
drag, startPoint x: 476, startPoint y: 188, endPoint x: 541, endPoint y: 176, distance: 67.1
click at [541, 176] on div at bounding box center [460, 182] width 460 height 59
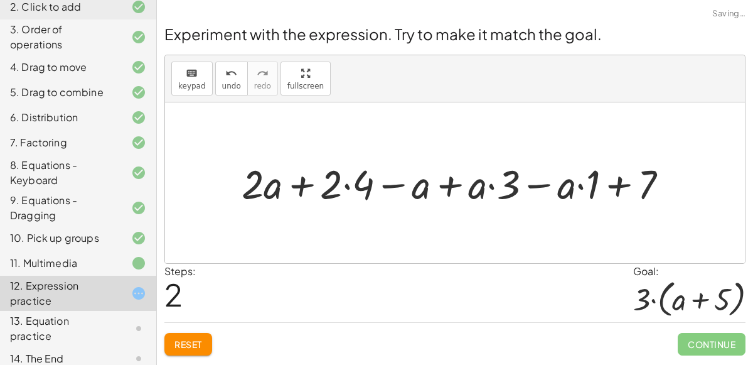
click at [343, 186] on div at bounding box center [459, 182] width 449 height 53
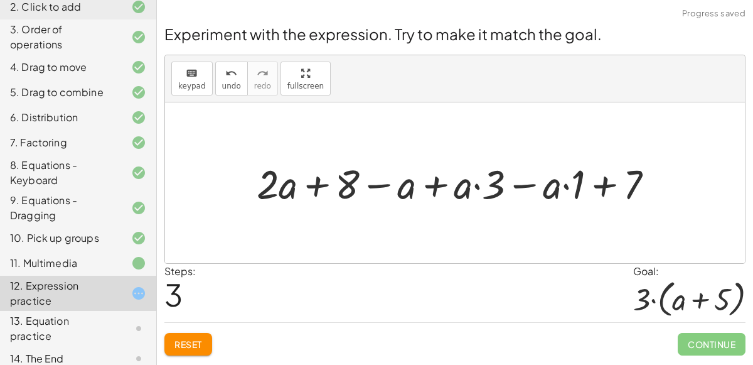
click at [477, 188] on div at bounding box center [459, 182] width 419 height 53
click at [417, 186] on div at bounding box center [459, 182] width 419 height 53
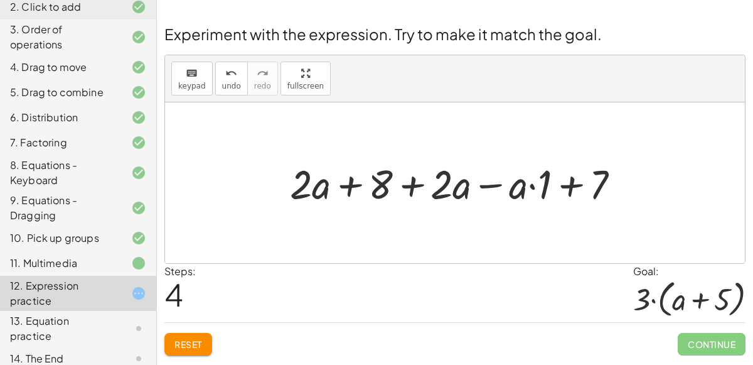
click at [487, 184] on div at bounding box center [460, 182] width 352 height 53
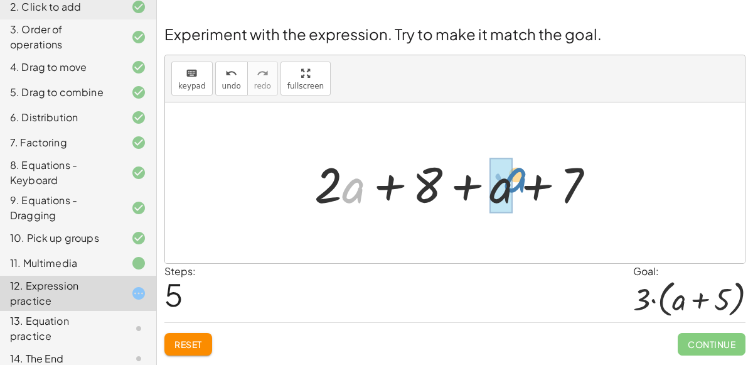
drag, startPoint x: 358, startPoint y: 191, endPoint x: 514, endPoint y: 182, distance: 156.5
click at [514, 182] on div at bounding box center [459, 183] width 303 height 65
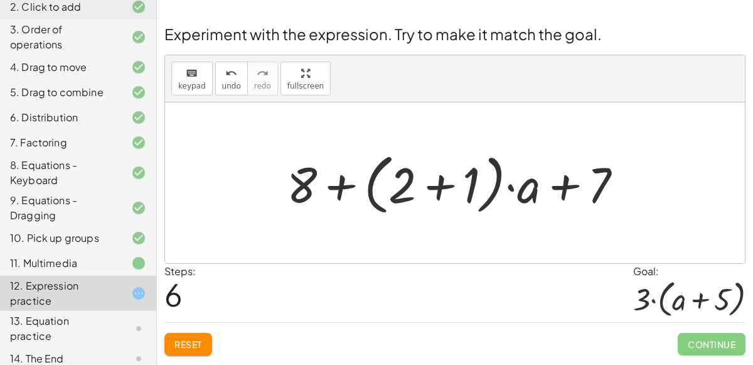
click at [452, 183] on div at bounding box center [459, 183] width 358 height 72
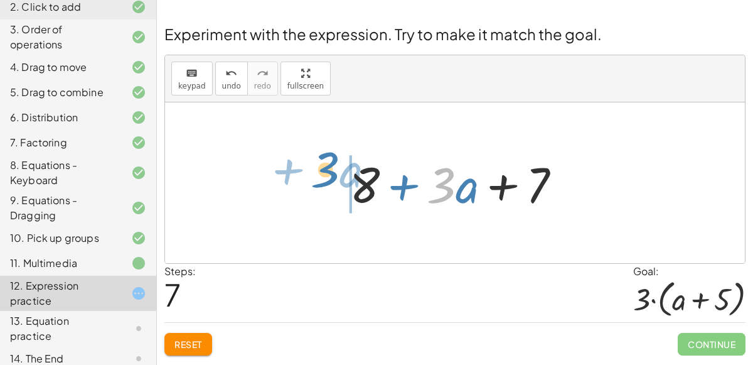
drag, startPoint x: 447, startPoint y: 184, endPoint x: 330, endPoint y: 165, distance: 118.9
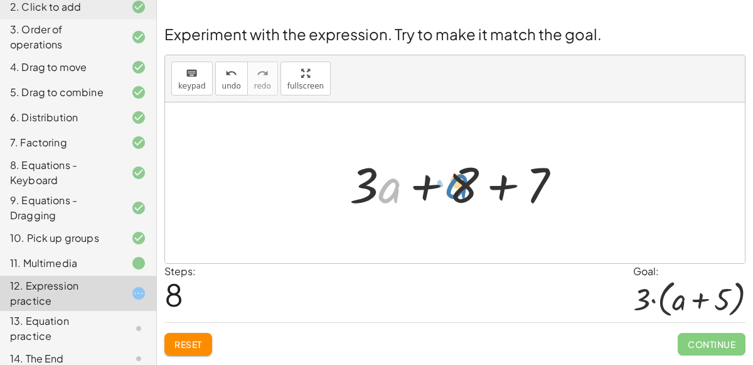
drag, startPoint x: 390, startPoint y: 188, endPoint x: 456, endPoint y: 183, distance: 66.1
click at [456, 183] on div at bounding box center [460, 183] width 234 height 65
click at [181, 343] on span "Reset" at bounding box center [188, 343] width 28 height 11
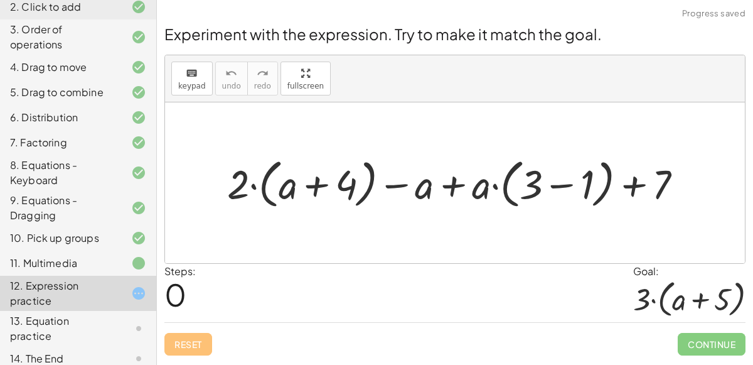
click at [269, 164] on div at bounding box center [460, 182] width 478 height 59
click at [282, 181] on div at bounding box center [460, 182] width 478 height 59
drag, startPoint x: 240, startPoint y: 179, endPoint x: 297, endPoint y: 186, distance: 56.8
click at [297, 186] on div at bounding box center [460, 182] width 478 height 59
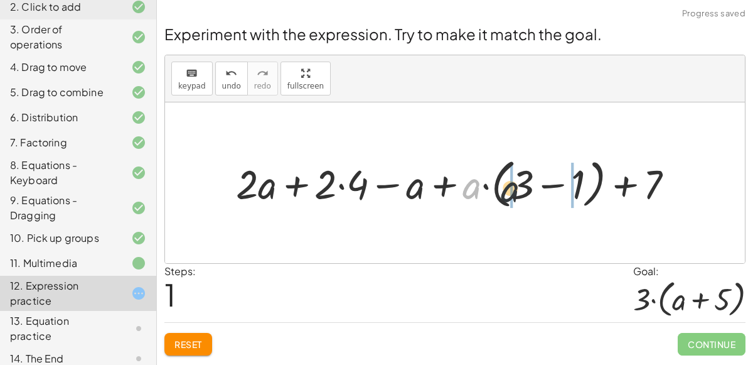
drag, startPoint x: 480, startPoint y: 189, endPoint x: 534, endPoint y: 193, distance: 54.1
click at [534, 193] on div at bounding box center [460, 182] width 460 height 59
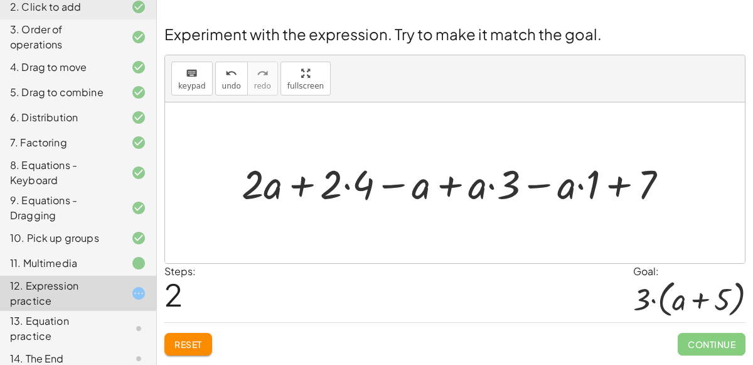
click at [351, 179] on div at bounding box center [459, 182] width 449 height 53
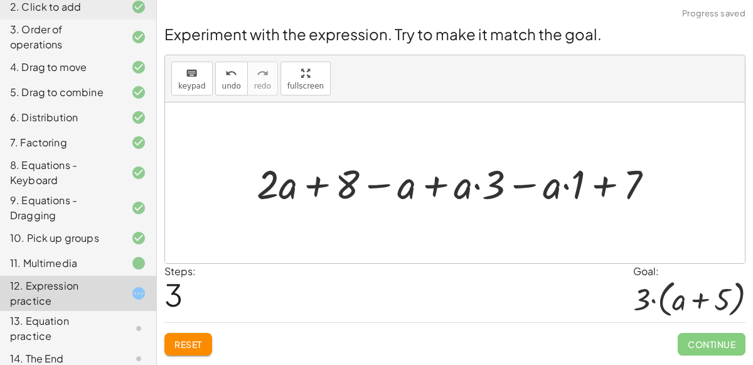
click at [479, 190] on div at bounding box center [459, 182] width 419 height 53
click at [560, 191] on div at bounding box center [459, 182] width 419 height 53
click at [610, 189] on div at bounding box center [459, 182] width 419 height 53
click at [191, 338] on span "Reset" at bounding box center [188, 343] width 28 height 11
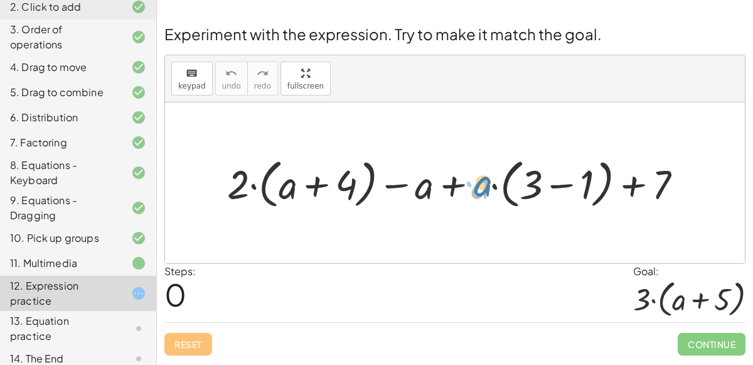
click at [476, 181] on div at bounding box center [459, 182] width 477 height 59
click at [552, 185] on div at bounding box center [459, 182] width 477 height 59
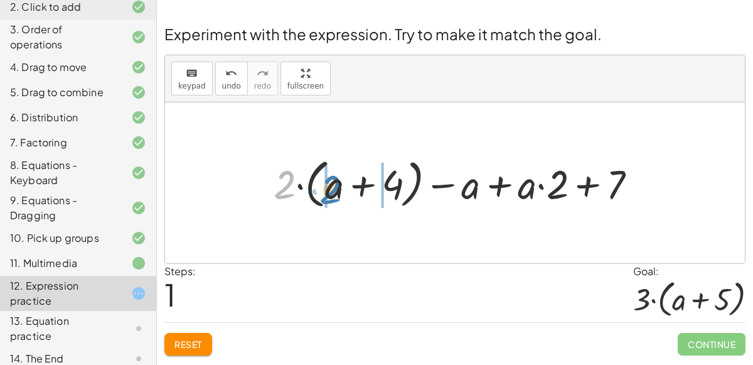
drag, startPoint x: 292, startPoint y: 181, endPoint x: 338, endPoint y: 186, distance: 45.4
click at [338, 186] on div at bounding box center [459, 182] width 385 height 59
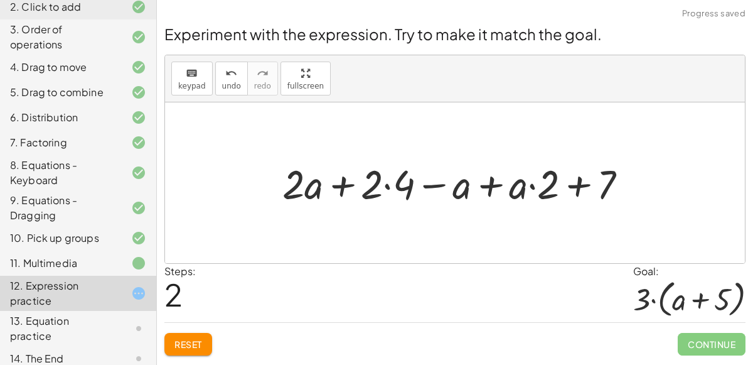
click at [382, 186] on div at bounding box center [460, 182] width 368 height 53
click at [392, 184] on div at bounding box center [460, 182] width 368 height 53
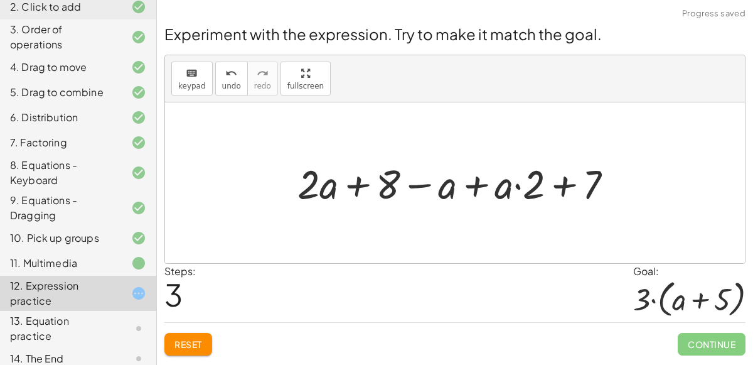
click at [484, 184] on div at bounding box center [460, 182] width 338 height 53
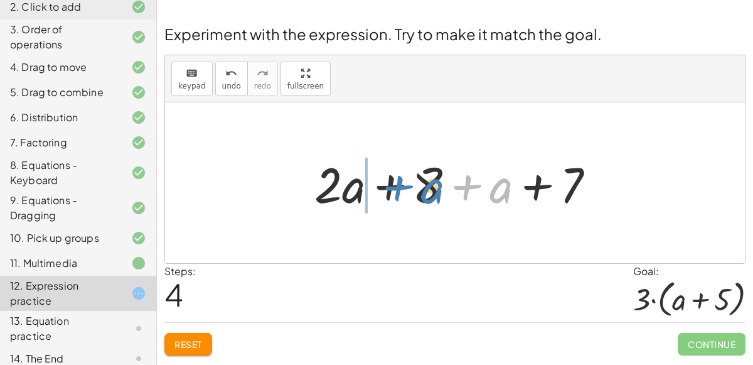
drag, startPoint x: 444, startPoint y: 184, endPoint x: 368, endPoint y: 183, distance: 76.5
click at [368, 183] on div at bounding box center [459, 183] width 303 height 65
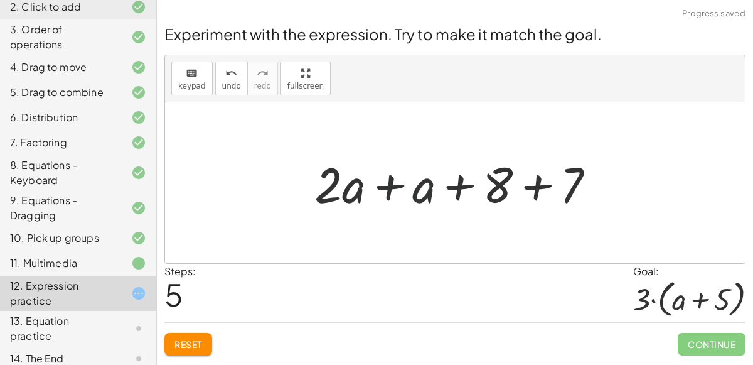
click at [388, 186] on div at bounding box center [459, 183] width 303 height 65
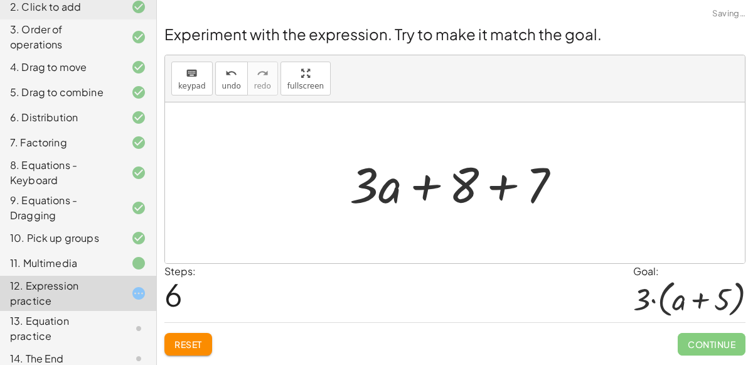
click at [493, 186] on div at bounding box center [460, 183] width 234 height 65
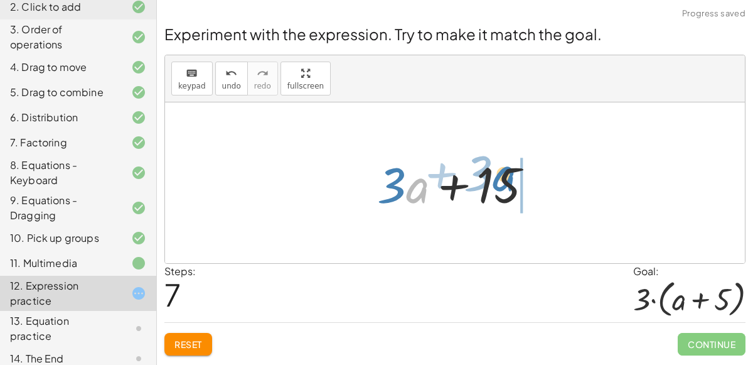
drag, startPoint x: 425, startPoint y: 185, endPoint x: 512, endPoint y: 174, distance: 87.3
click at [512, 174] on div at bounding box center [460, 183] width 178 height 65
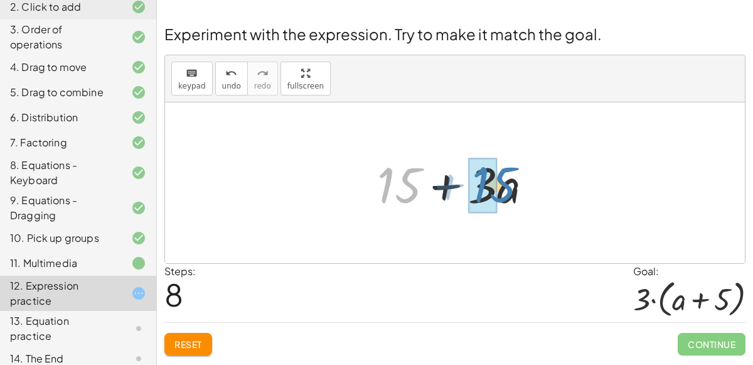
drag, startPoint x: 407, startPoint y: 182, endPoint x: 501, endPoint y: 181, distance: 94.7
click at [501, 181] on div at bounding box center [460, 183] width 178 height 65
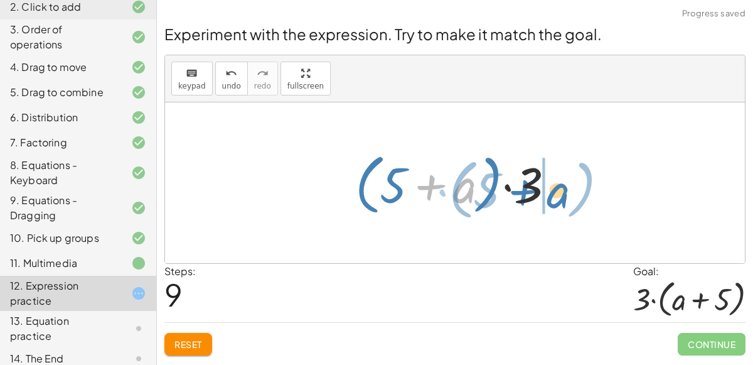
drag, startPoint x: 435, startPoint y: 183, endPoint x: 546, endPoint y: 190, distance: 111.9
click at [546, 190] on div at bounding box center [460, 183] width 222 height 72
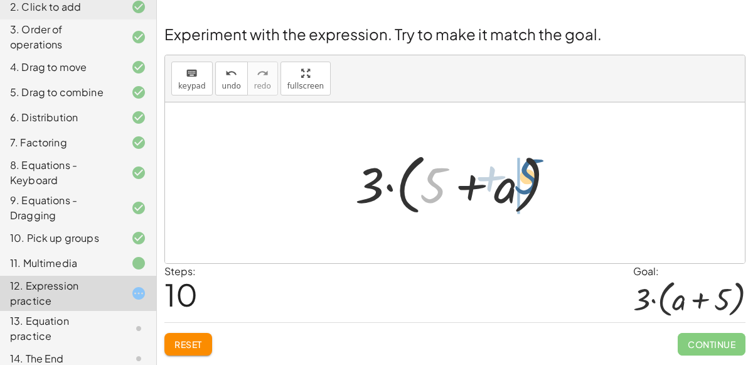
drag, startPoint x: 427, startPoint y: 191, endPoint x: 523, endPoint y: 186, distance: 96.2
click at [523, 186] on div at bounding box center [460, 183] width 222 height 72
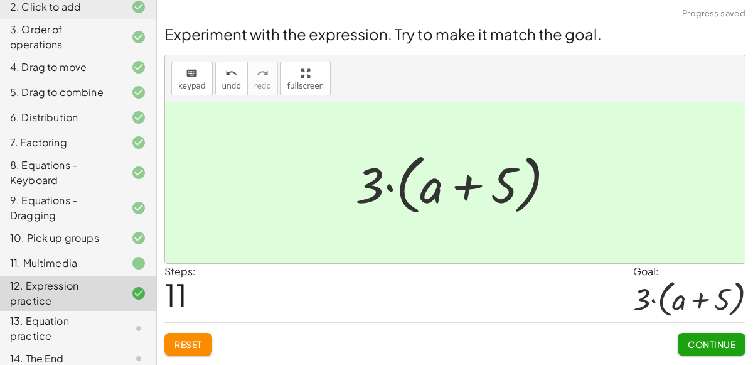
click at [715, 342] on span "Continue" at bounding box center [712, 343] width 48 height 11
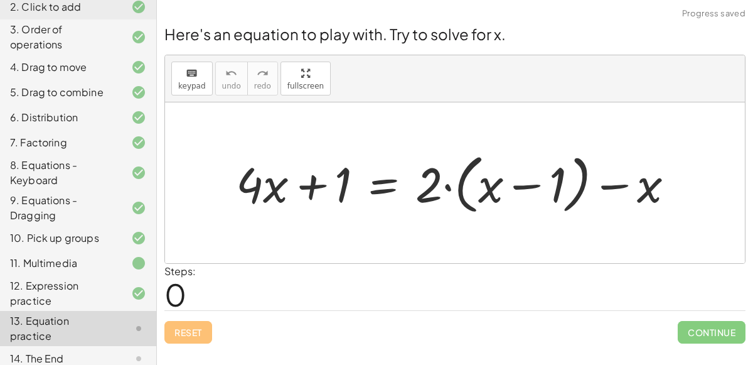
click at [276, 186] on div at bounding box center [460, 182] width 460 height 71
click at [432, 206] on div at bounding box center [460, 182] width 460 height 71
click at [432, 188] on div at bounding box center [460, 182] width 460 height 71
drag, startPoint x: 327, startPoint y: 196, endPoint x: 287, endPoint y: 181, distance: 42.9
click at [287, 181] on div at bounding box center [460, 182] width 460 height 71
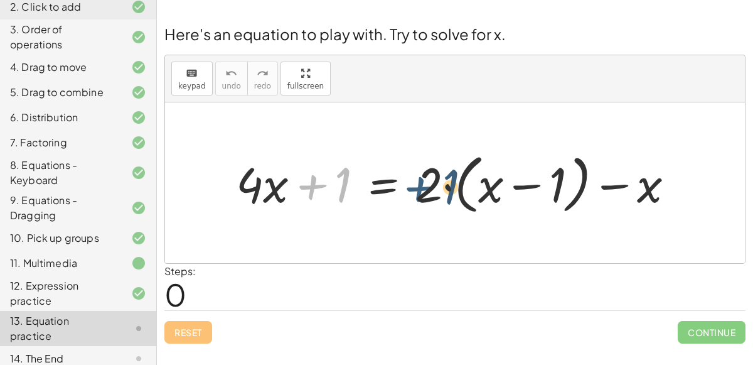
drag, startPoint x: 324, startPoint y: 183, endPoint x: 434, endPoint y: 185, distance: 109.8
click at [434, 185] on div at bounding box center [460, 182] width 460 height 71
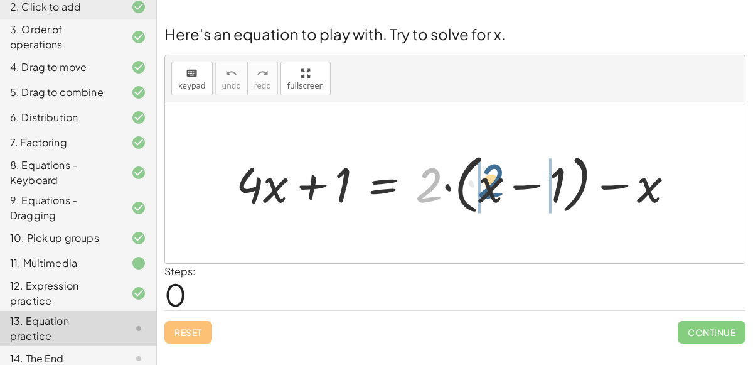
drag, startPoint x: 415, startPoint y: 191, endPoint x: 481, endPoint y: 188, distance: 65.9
click at [481, 188] on div at bounding box center [460, 182] width 460 height 71
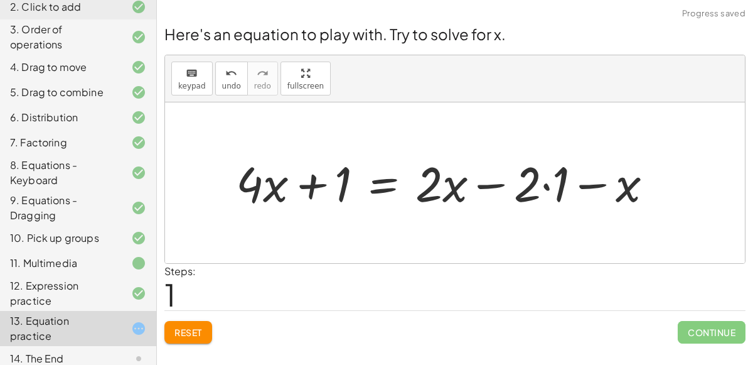
click at [530, 189] on div at bounding box center [449, 182] width 439 height 63
click at [545, 186] on div at bounding box center [449, 182] width 439 height 63
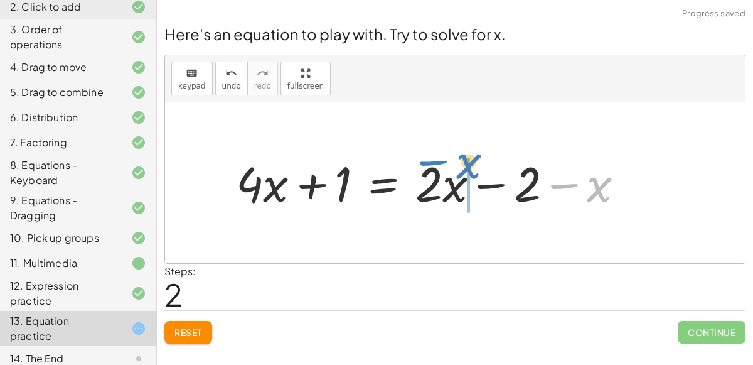
drag, startPoint x: 592, startPoint y: 190, endPoint x: 449, endPoint y: 164, distance: 145.3
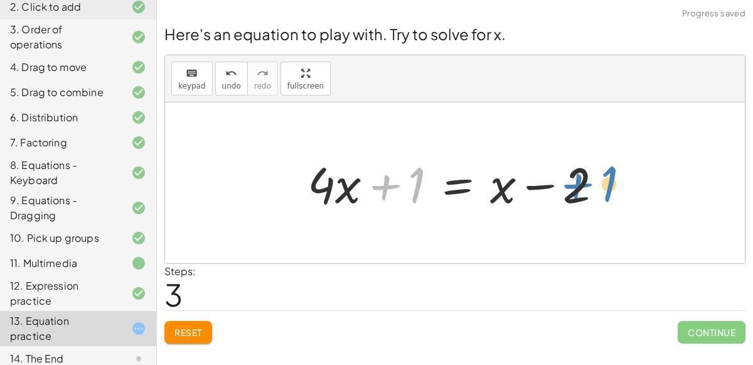
drag, startPoint x: 410, startPoint y: 167, endPoint x: 574, endPoint y: 170, distance: 163.8
click at [574, 170] on div at bounding box center [459, 183] width 317 height 65
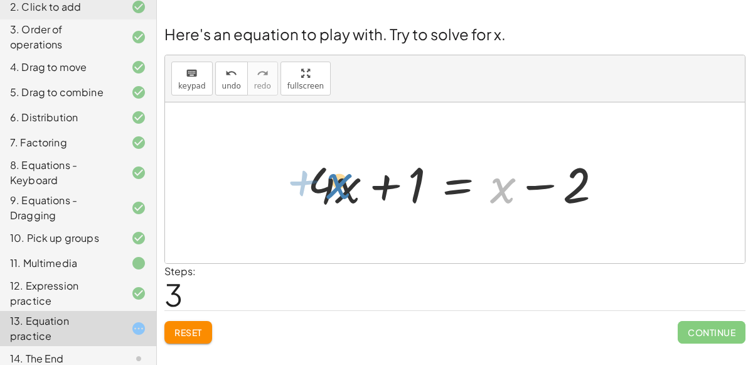
drag, startPoint x: 493, startPoint y: 188, endPoint x: 328, endPoint y: 186, distance: 165.0
click at [328, 186] on div at bounding box center [459, 183] width 317 height 65
click at [445, 175] on div at bounding box center [459, 183] width 317 height 65
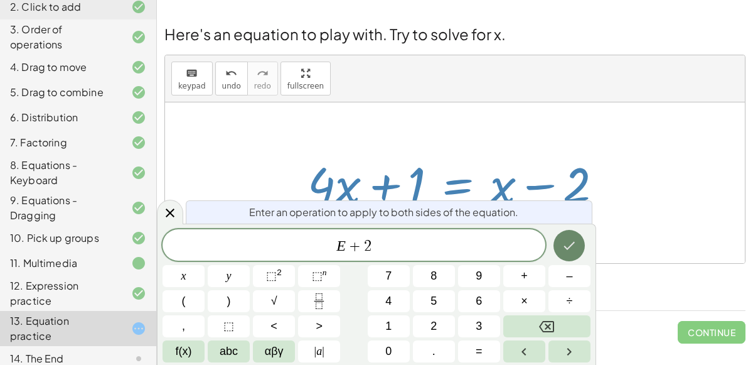
click at [568, 251] on icon "Done" at bounding box center [568, 245] width 15 height 15
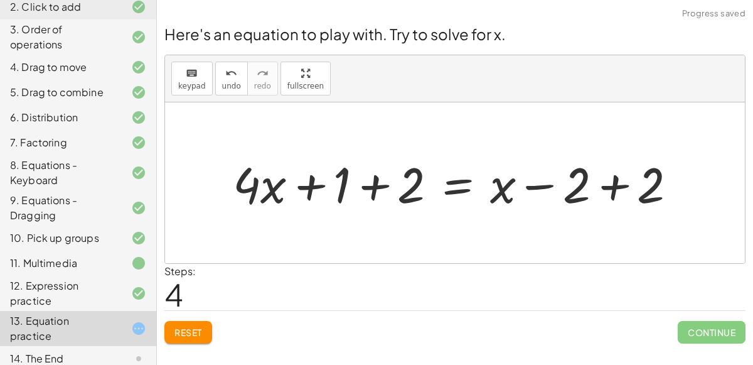
click at [615, 186] on div at bounding box center [459, 183] width 466 height 65
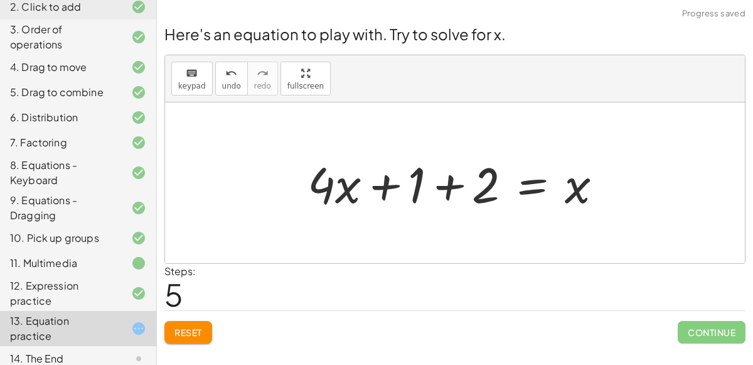
click at [385, 186] on div at bounding box center [459, 183] width 317 height 65
click at [432, 195] on div at bounding box center [459, 183] width 317 height 65
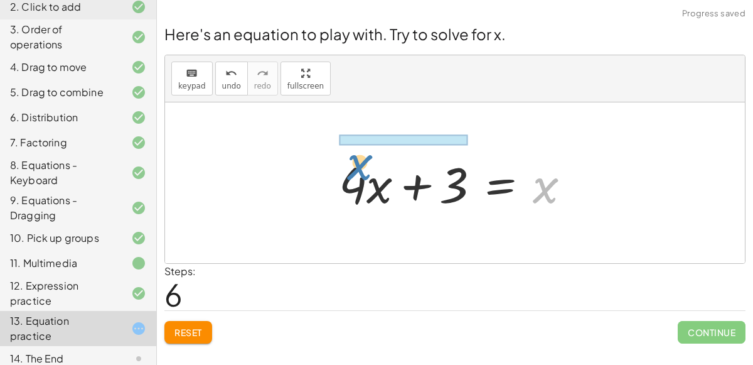
drag, startPoint x: 550, startPoint y: 189, endPoint x: 351, endPoint y: 186, distance: 198.3
click at [351, 186] on div at bounding box center [460, 183] width 255 height 65
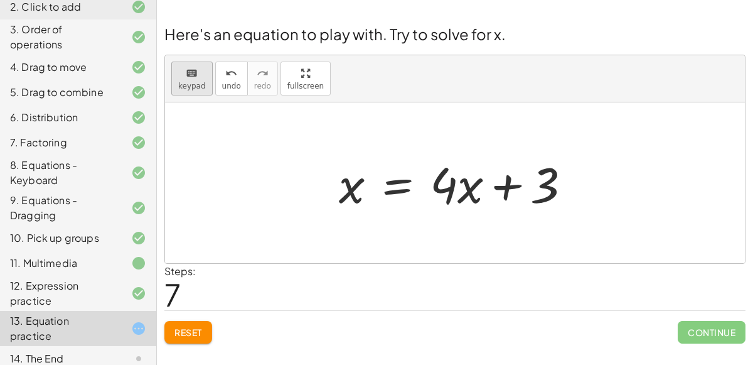
click at [186, 75] on icon "keyboard" at bounding box center [192, 73] width 12 height 15
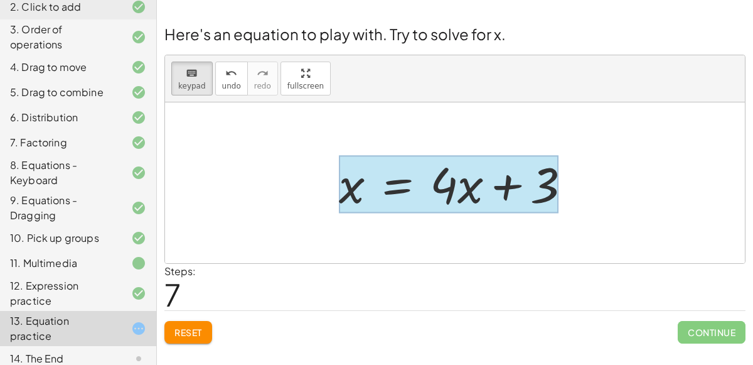
click at [391, 179] on div at bounding box center [449, 184] width 220 height 58
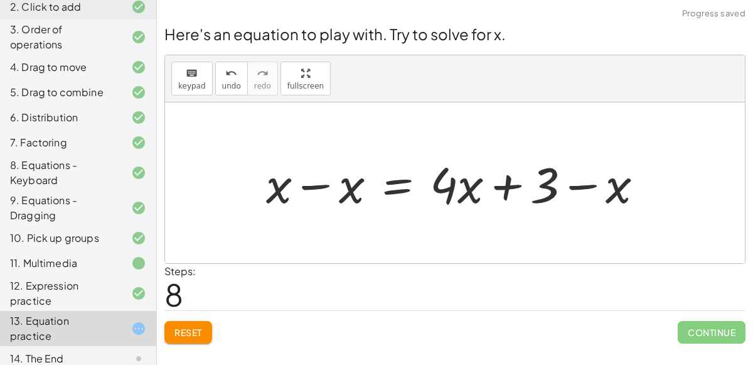
click at [341, 169] on div at bounding box center [460, 183] width 400 height 65
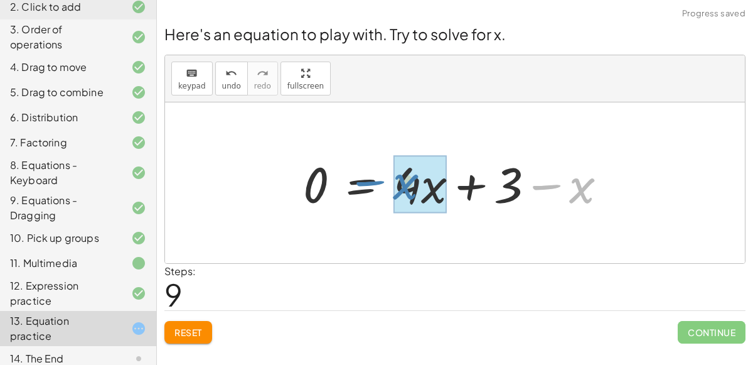
drag, startPoint x: 580, startPoint y: 186, endPoint x: 403, endPoint y: 187, distance: 176.9
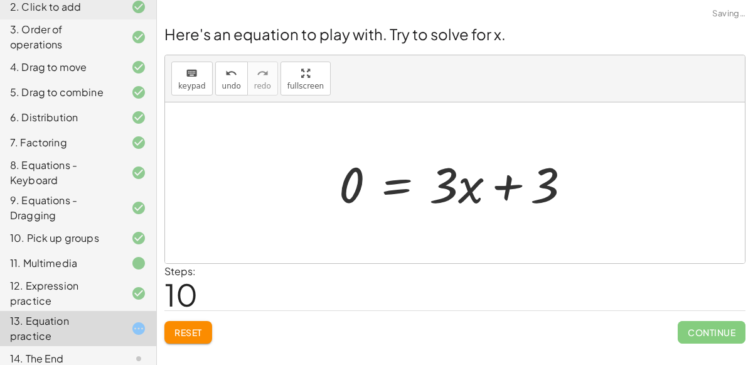
click at [513, 189] on div at bounding box center [460, 183] width 255 height 65
click at [388, 176] on div at bounding box center [460, 183] width 255 height 65
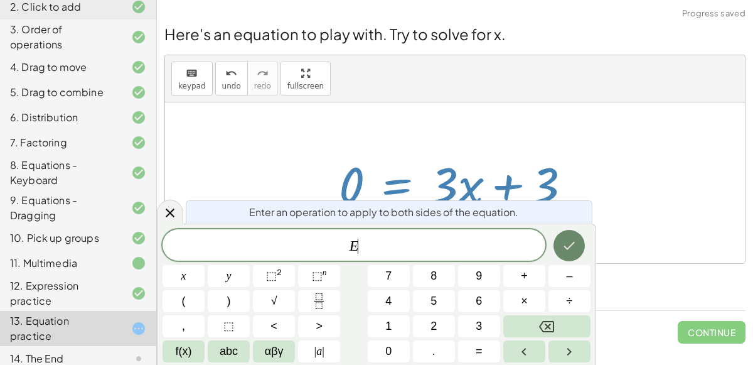
click at [566, 242] on icon "Done" at bounding box center [568, 245] width 15 height 15
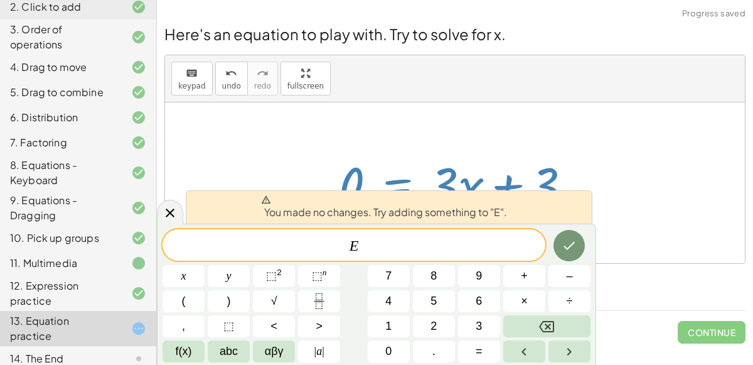
click at [572, 159] on div at bounding box center [460, 183] width 255 height 65
click at [164, 209] on icon at bounding box center [169, 212] width 15 height 15
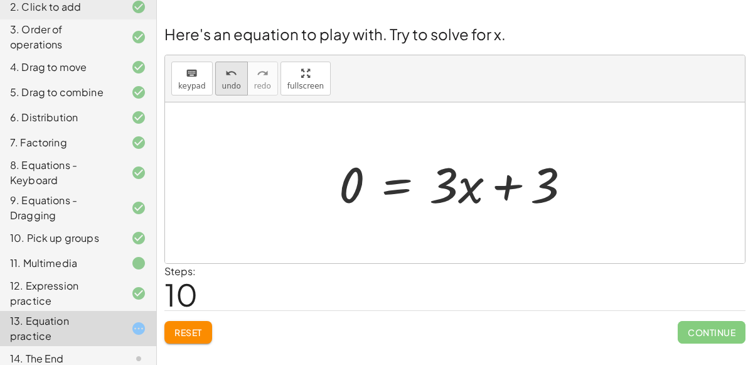
click at [222, 75] on div "undo" at bounding box center [231, 72] width 19 height 15
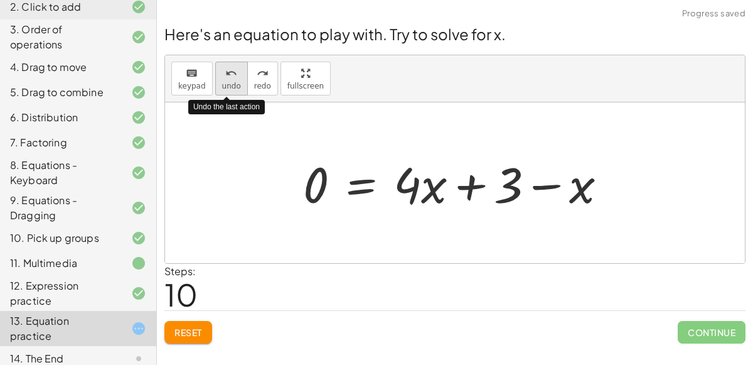
click at [222, 75] on div "undo" at bounding box center [231, 72] width 19 height 15
click at [222, 76] on div "undo" at bounding box center [231, 72] width 19 height 15
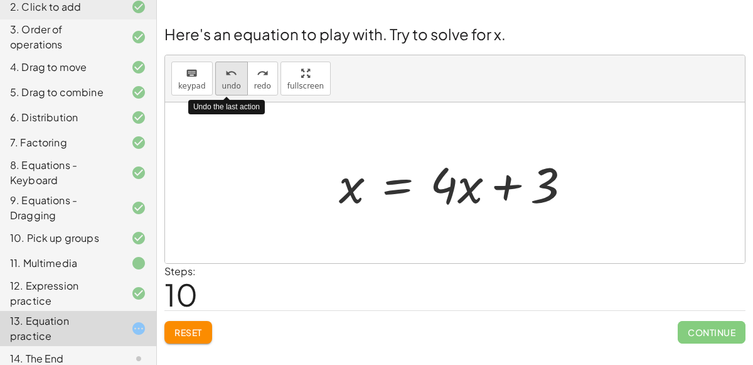
click at [222, 76] on div "undo" at bounding box center [231, 72] width 19 height 15
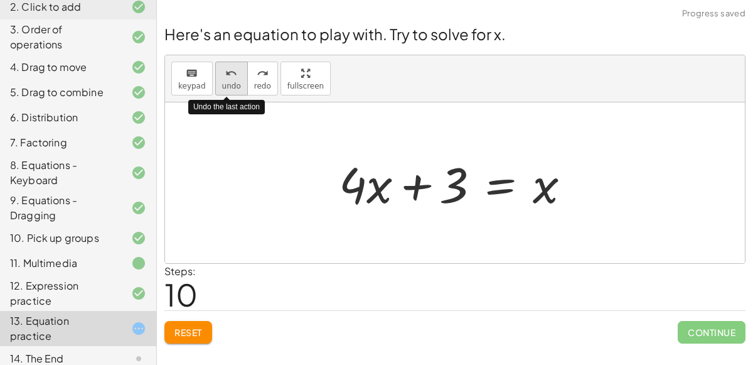
click at [222, 76] on div "undo" at bounding box center [231, 72] width 19 height 15
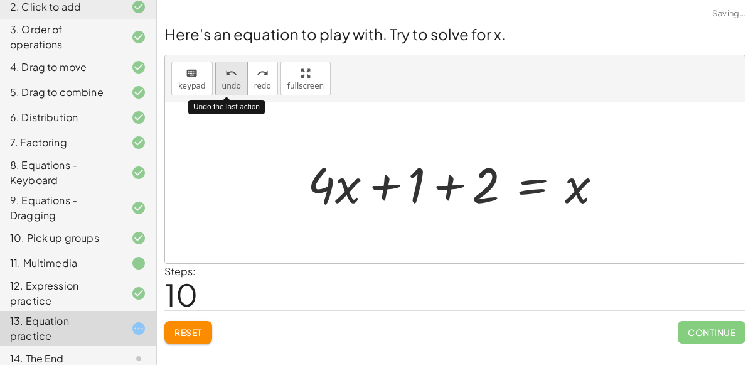
click at [222, 76] on div "undo" at bounding box center [231, 72] width 19 height 15
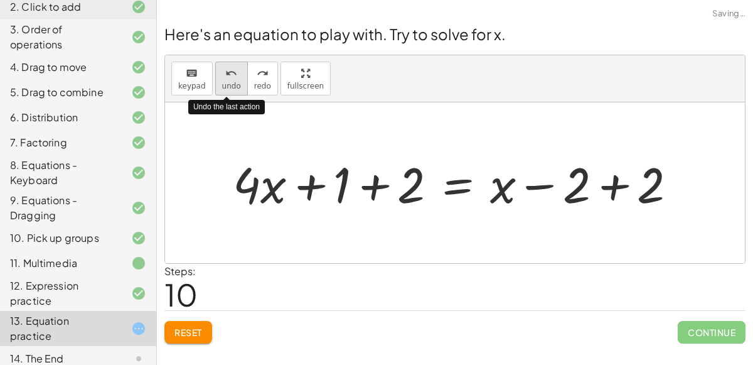
click at [222, 76] on div "undo" at bounding box center [231, 72] width 19 height 15
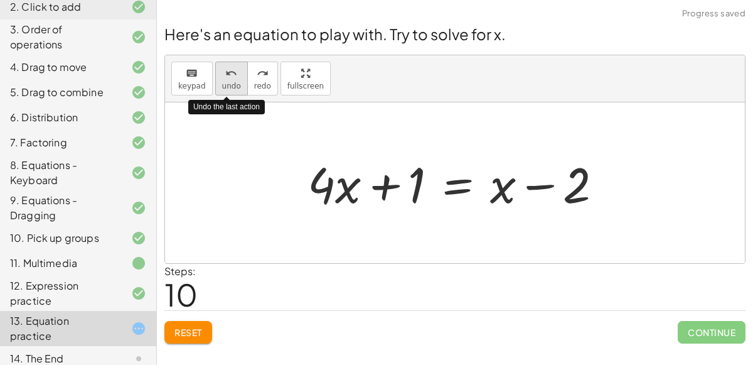
click at [222, 76] on div "undo" at bounding box center [231, 72] width 19 height 15
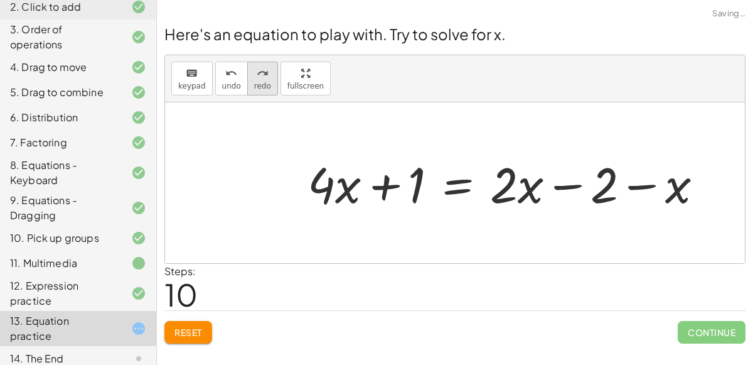
click at [258, 73] on icon "redo" at bounding box center [263, 73] width 12 height 15
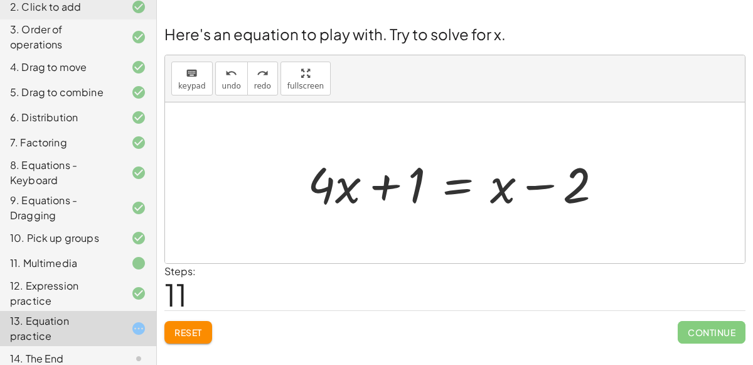
click at [185, 336] on span "Reset" at bounding box center [188, 331] width 28 height 11
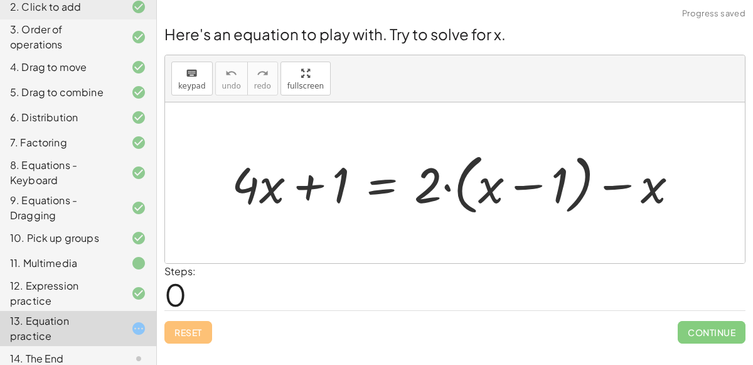
click at [457, 183] on div at bounding box center [459, 183] width 469 height 72
drag, startPoint x: 436, startPoint y: 185, endPoint x: 497, endPoint y: 184, distance: 60.9
click at [497, 184] on div at bounding box center [459, 183] width 469 height 72
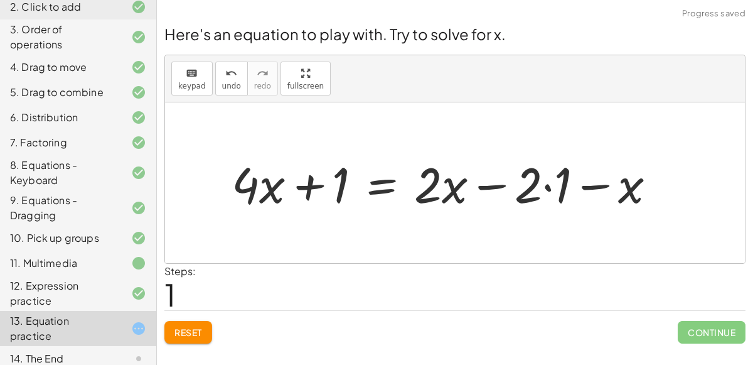
click at [553, 191] on div at bounding box center [448, 183] width 447 height 65
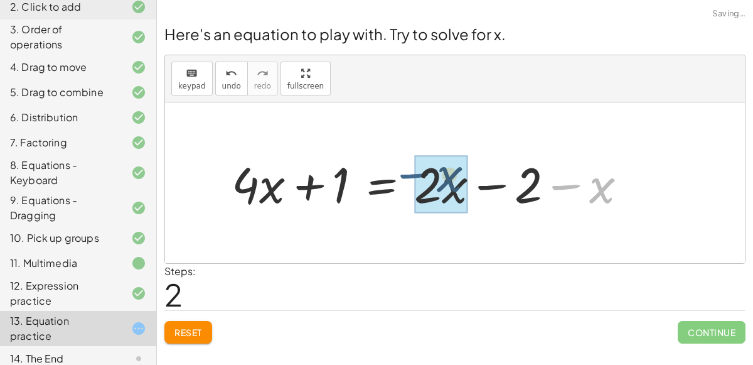
drag, startPoint x: 585, startPoint y: 188, endPoint x: 419, endPoint y: 188, distance: 165.6
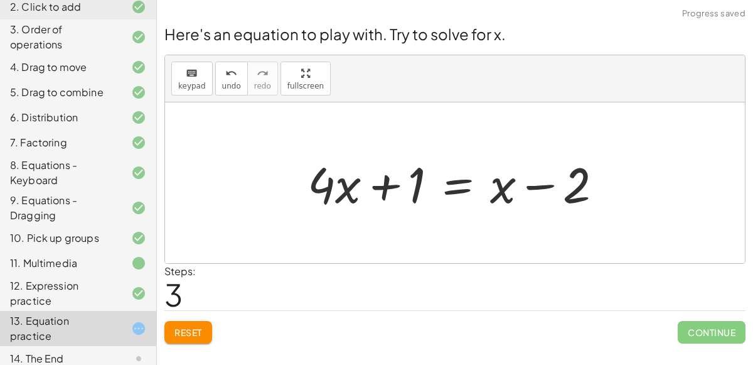
click at [417, 189] on div at bounding box center [459, 183] width 317 height 65
click at [340, 185] on div at bounding box center [459, 183] width 317 height 65
click at [463, 173] on div at bounding box center [459, 183] width 317 height 65
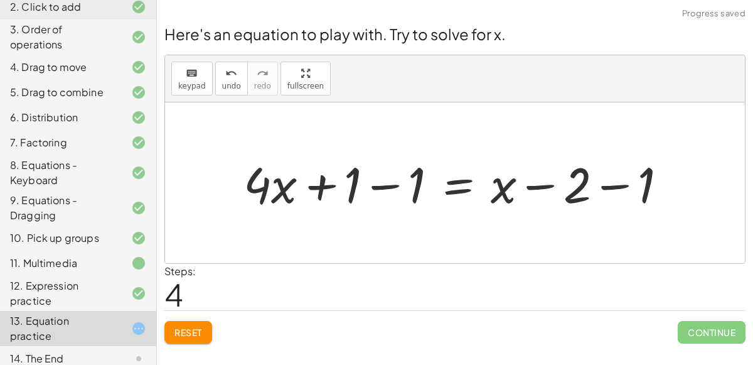
click at [387, 188] on div at bounding box center [460, 183] width 446 height 65
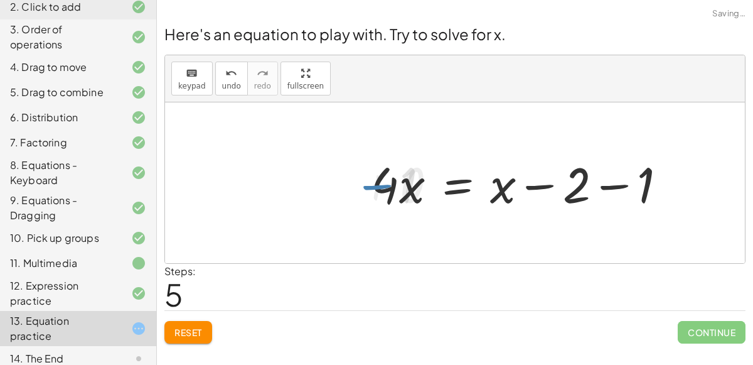
click at [610, 187] on div at bounding box center [523, 183] width 317 height 65
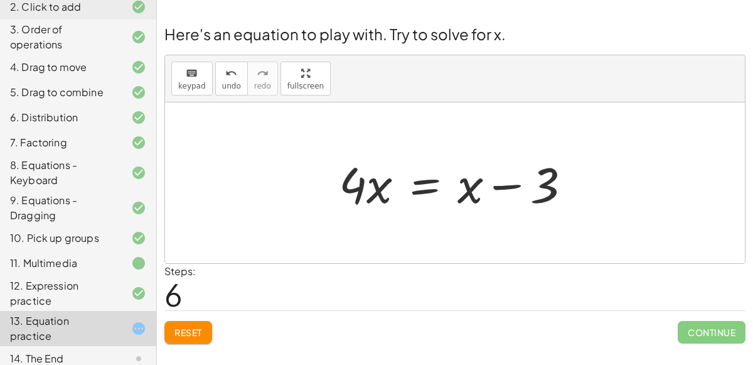
click at [425, 183] on div at bounding box center [460, 183] width 255 height 65
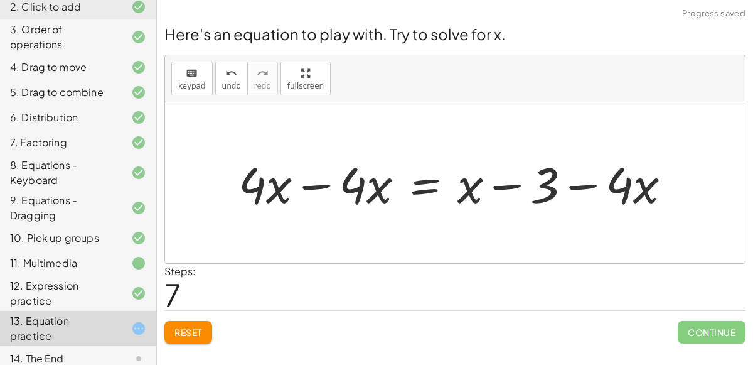
click at [326, 185] on div at bounding box center [459, 183] width 455 height 65
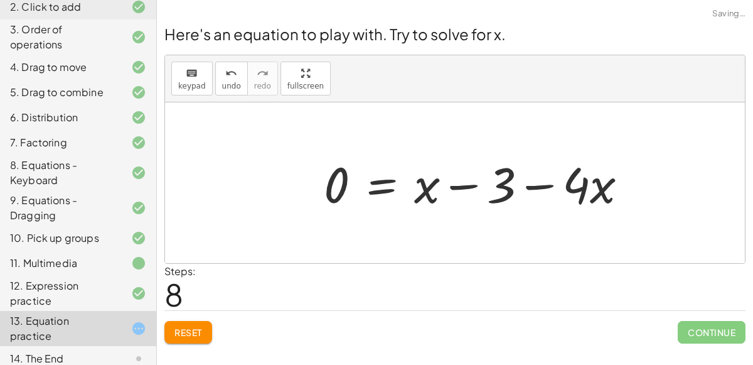
click at [590, 178] on div at bounding box center [480, 183] width 326 height 65
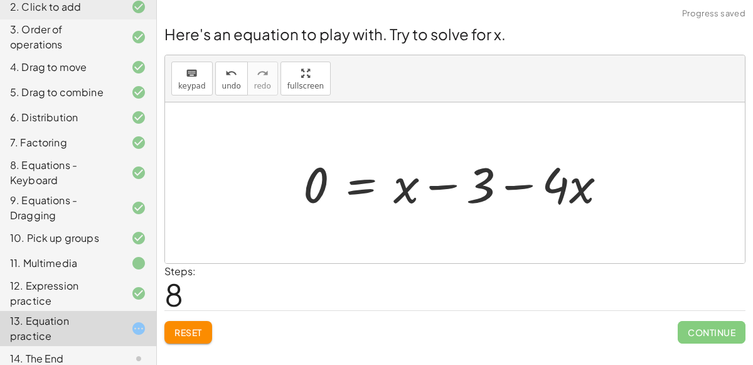
click at [543, 184] on div at bounding box center [460, 183] width 326 height 65
click at [528, 188] on div at bounding box center [460, 183] width 326 height 65
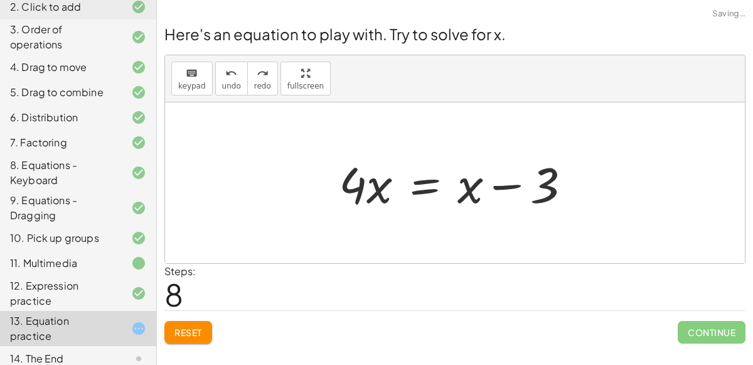
click at [423, 190] on div at bounding box center [460, 183] width 255 height 65
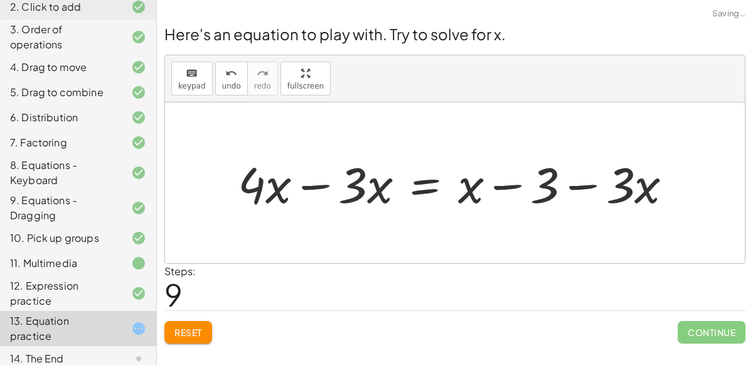
click at [331, 182] on div at bounding box center [459, 183] width 457 height 65
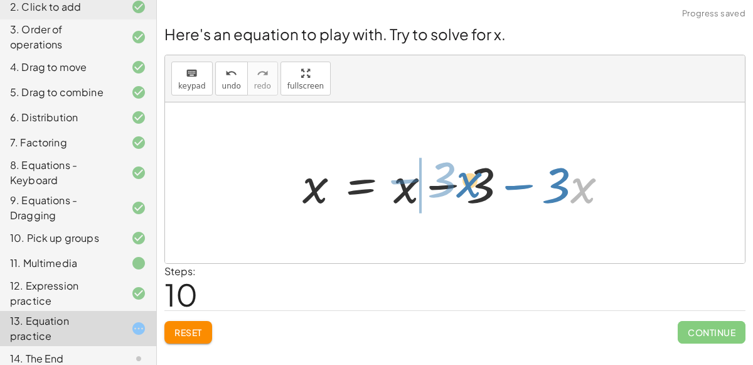
drag, startPoint x: 585, startPoint y: 185, endPoint x: 457, endPoint y: 179, distance: 128.8
click at [457, 179] on div at bounding box center [460, 183] width 328 height 65
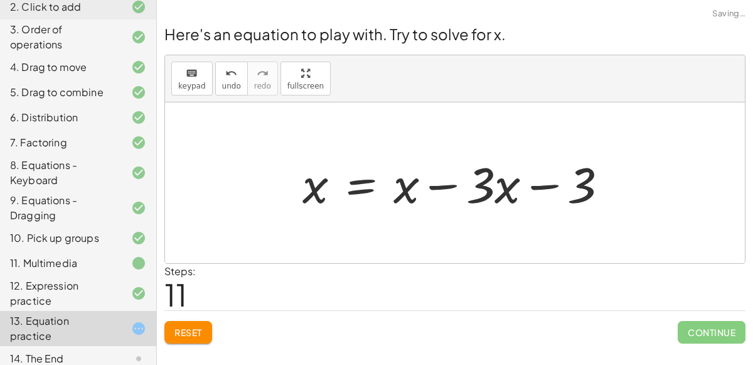
click at [455, 184] on div at bounding box center [460, 183] width 328 height 65
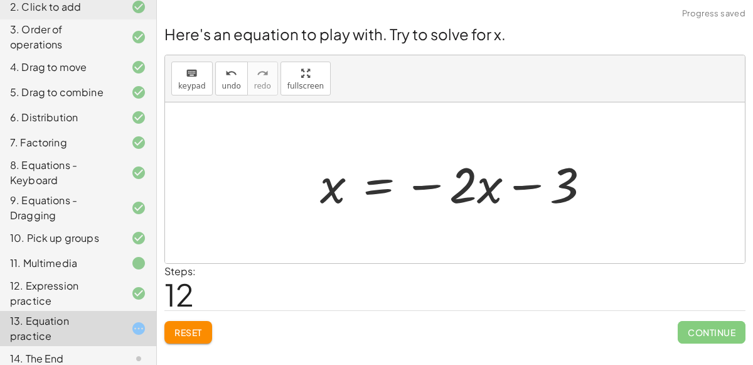
click at [378, 183] on div at bounding box center [460, 183] width 293 height 65
click at [309, 186] on div at bounding box center [460, 183] width 438 height 65
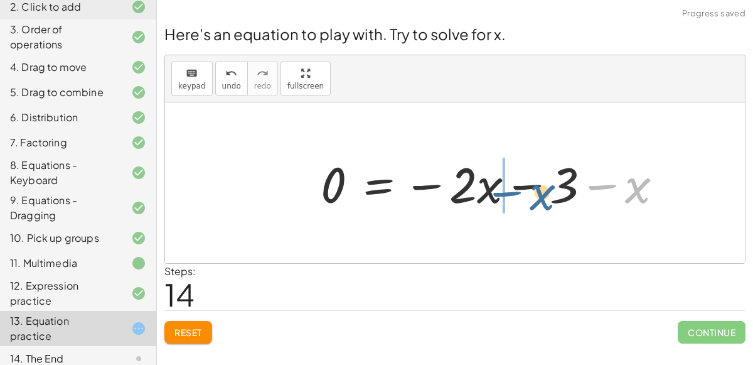
drag, startPoint x: 601, startPoint y: 195, endPoint x: 444, endPoint y: 193, distance: 157.5
click at [444, 193] on div at bounding box center [496, 183] width 365 height 65
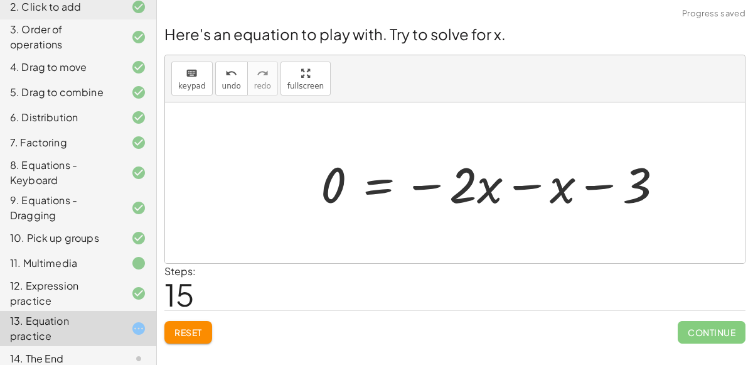
click at [516, 192] on div at bounding box center [496, 183] width 365 height 65
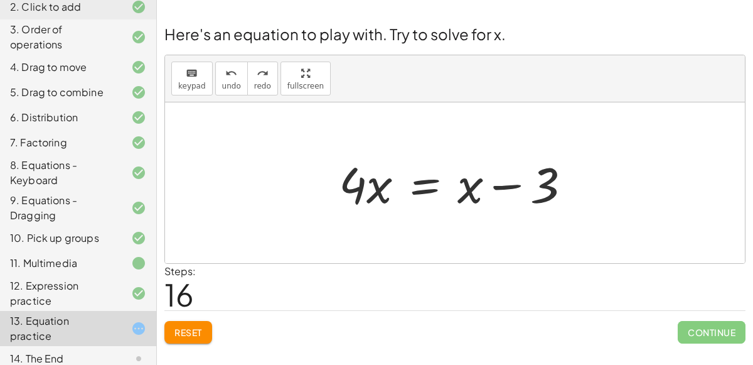
click at [417, 187] on div at bounding box center [460, 183] width 255 height 65
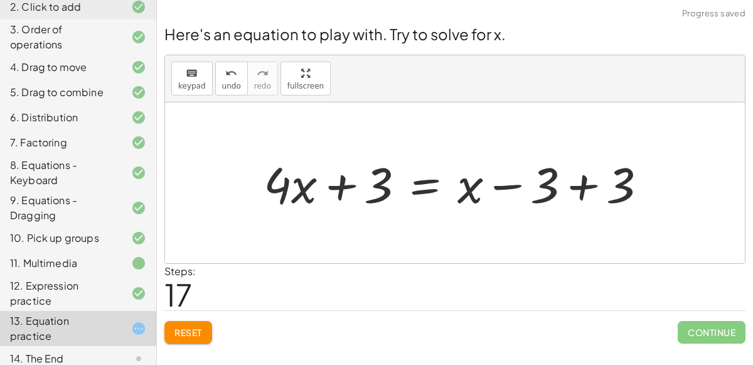
click at [580, 179] on div at bounding box center [459, 183] width 405 height 65
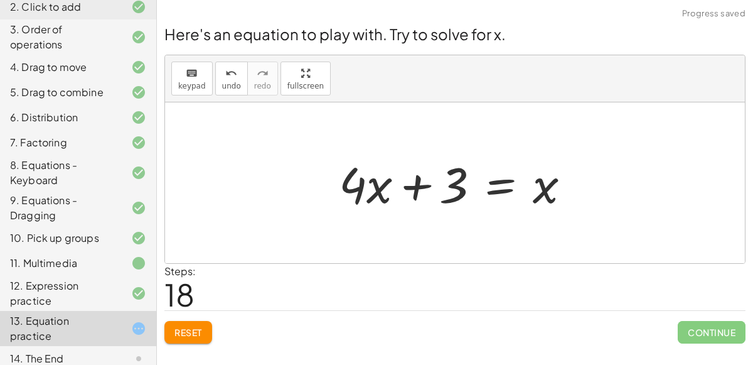
click at [493, 181] on div at bounding box center [460, 183] width 255 height 65
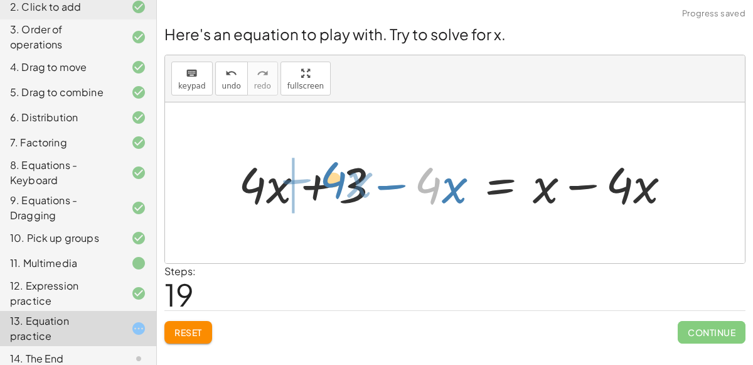
drag, startPoint x: 421, startPoint y: 196, endPoint x: 325, endPoint y: 189, distance: 96.2
click at [325, 189] on div at bounding box center [459, 183] width 455 height 65
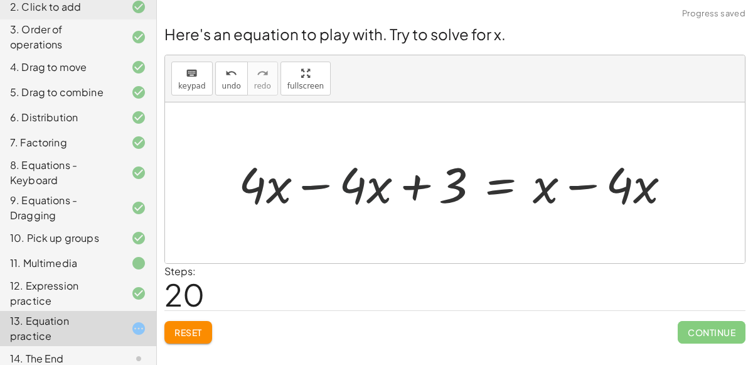
click at [317, 190] on div at bounding box center [459, 183] width 455 height 65
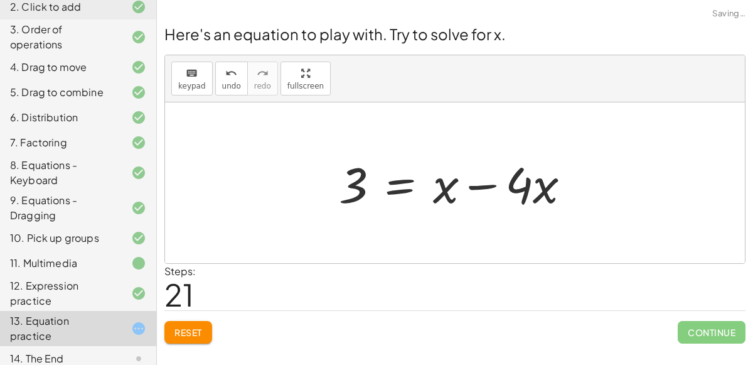
click at [482, 193] on div at bounding box center [460, 183] width 255 height 65
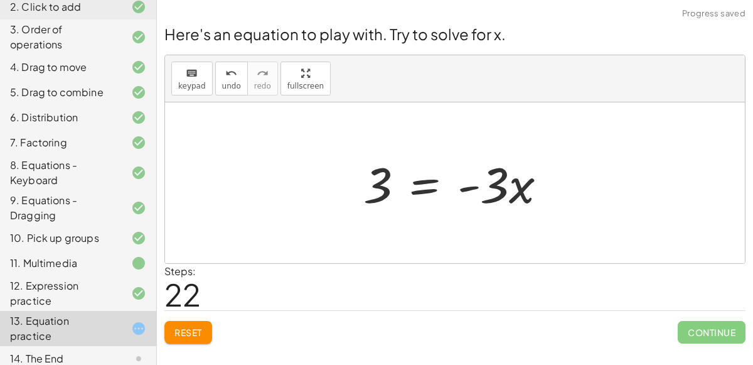
click at [411, 183] on div at bounding box center [460, 183] width 206 height 65
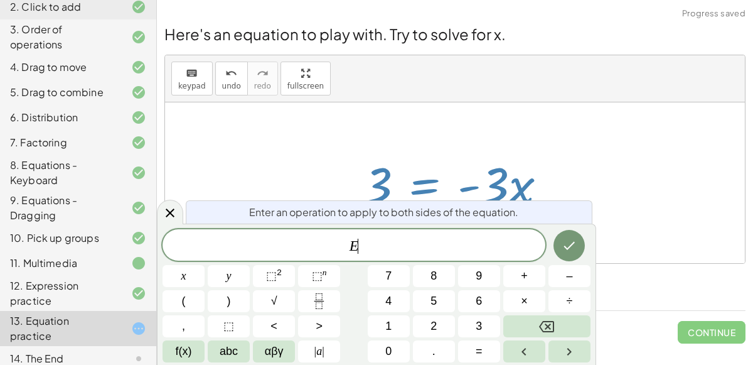
click at [740, 333] on span "Continue" at bounding box center [712, 332] width 68 height 23
click at [437, 232] on div "E" at bounding box center [353, 244] width 383 height 31
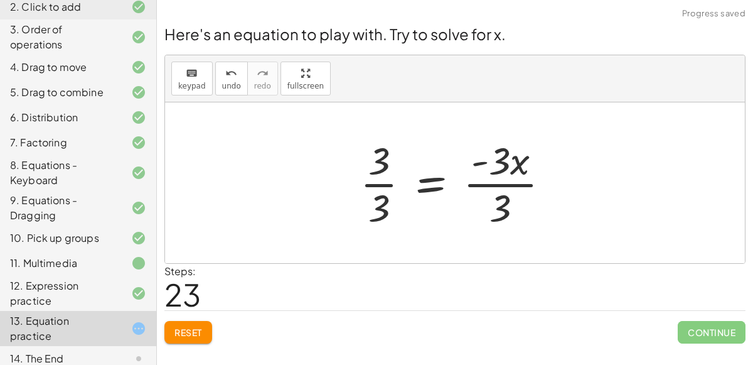
click at [377, 186] on div at bounding box center [460, 182] width 212 height 97
click at [483, 186] on div at bounding box center [470, 182] width 191 height 97
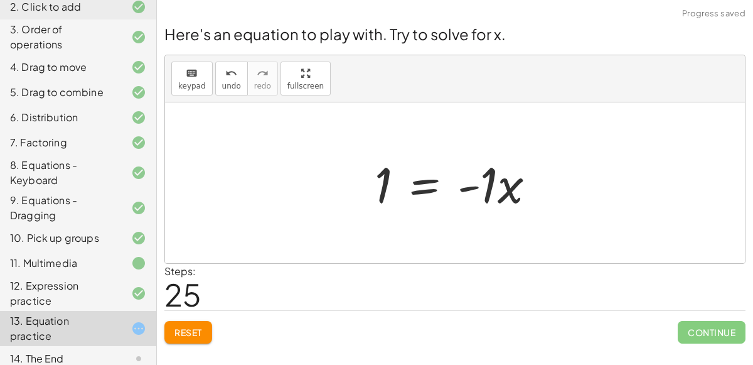
click at [725, 333] on span "Continue" at bounding box center [712, 332] width 68 height 23
click at [425, 184] on div at bounding box center [459, 183] width 183 height 65
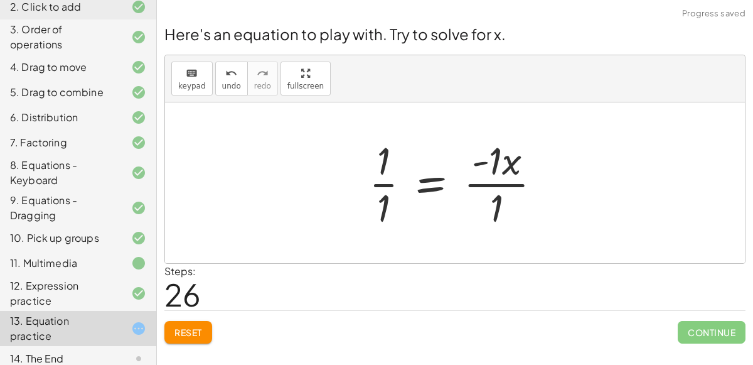
click at [390, 182] on div at bounding box center [460, 182] width 195 height 97
click at [484, 187] on div at bounding box center [466, 182] width 183 height 97
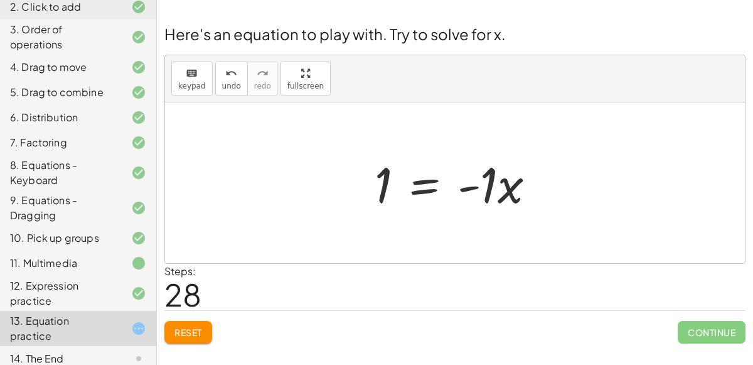
click at [722, 328] on span "Continue" at bounding box center [712, 332] width 68 height 23
click at [428, 182] on div at bounding box center [460, 183] width 206 height 65
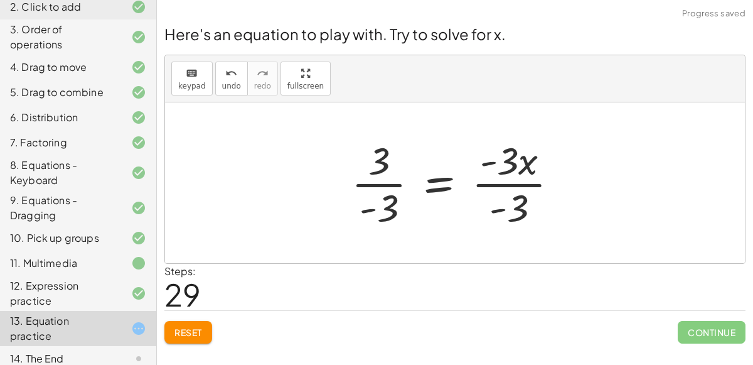
click at [381, 180] on div at bounding box center [459, 182] width 229 height 97
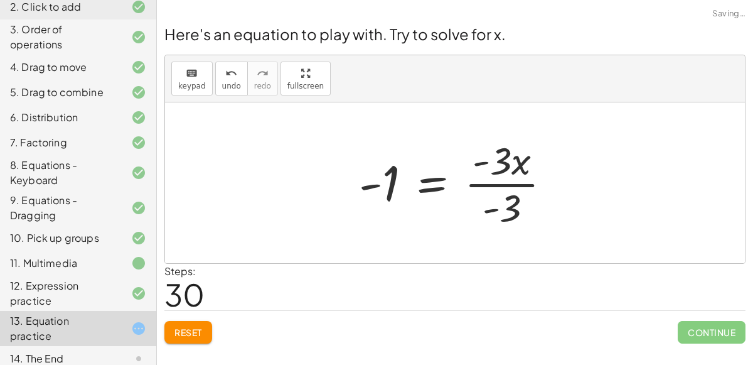
click at [486, 181] on div at bounding box center [460, 182] width 215 height 97
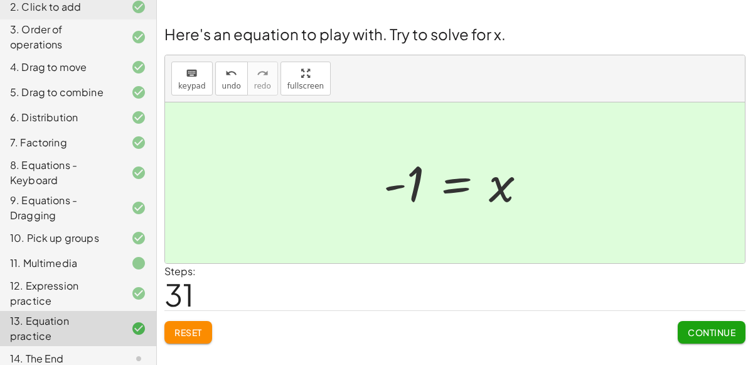
click at [701, 322] on button "Continue" at bounding box center [712, 332] width 68 height 23
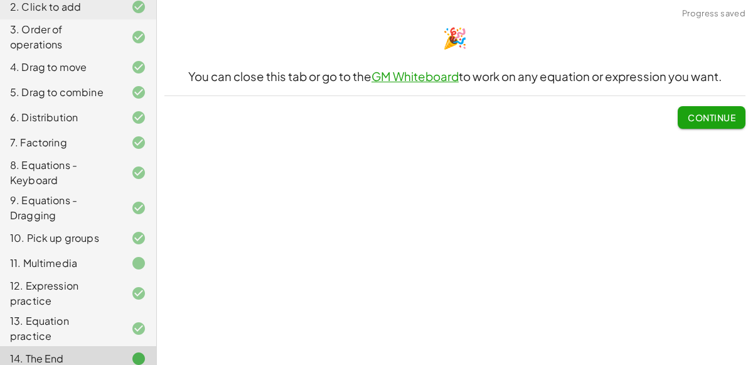
click at [695, 120] on span "Continue" at bounding box center [712, 117] width 48 height 11
